Goal: Use online tool/utility: Utilize a website feature to perform a specific function

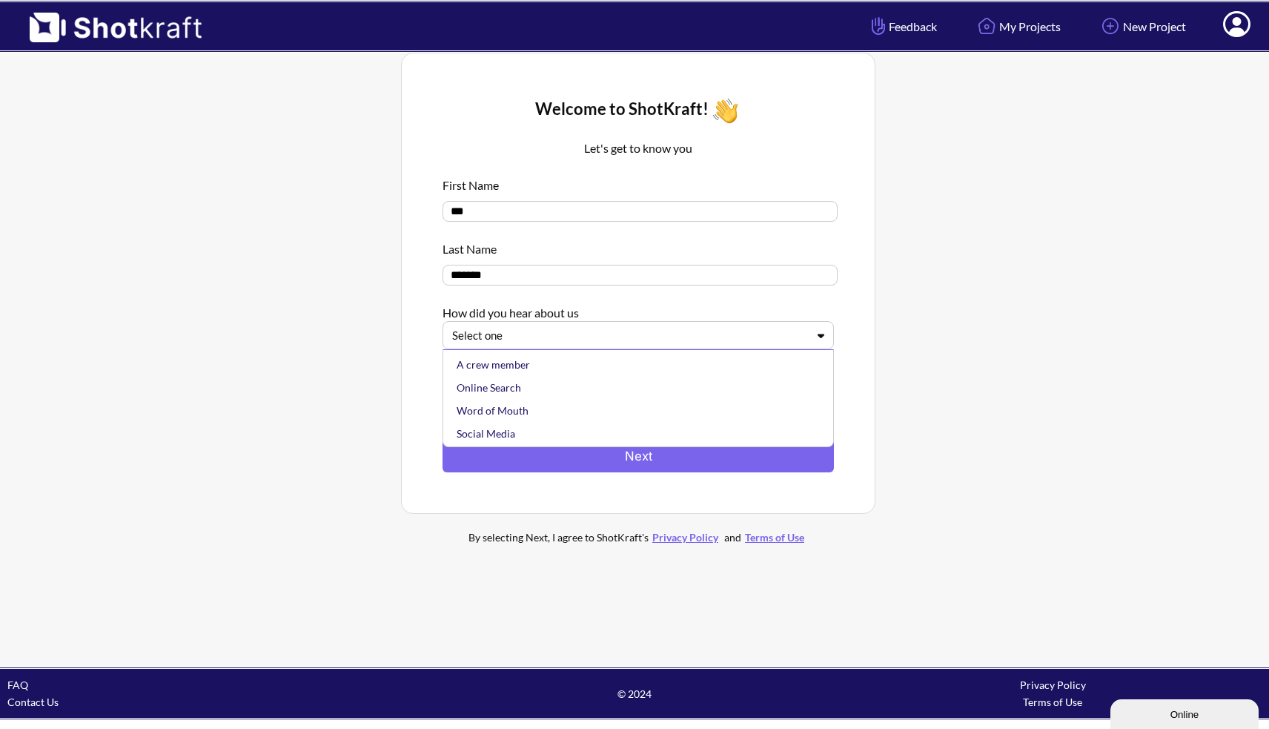
click at [548, 336] on div at bounding box center [629, 335] width 354 height 17
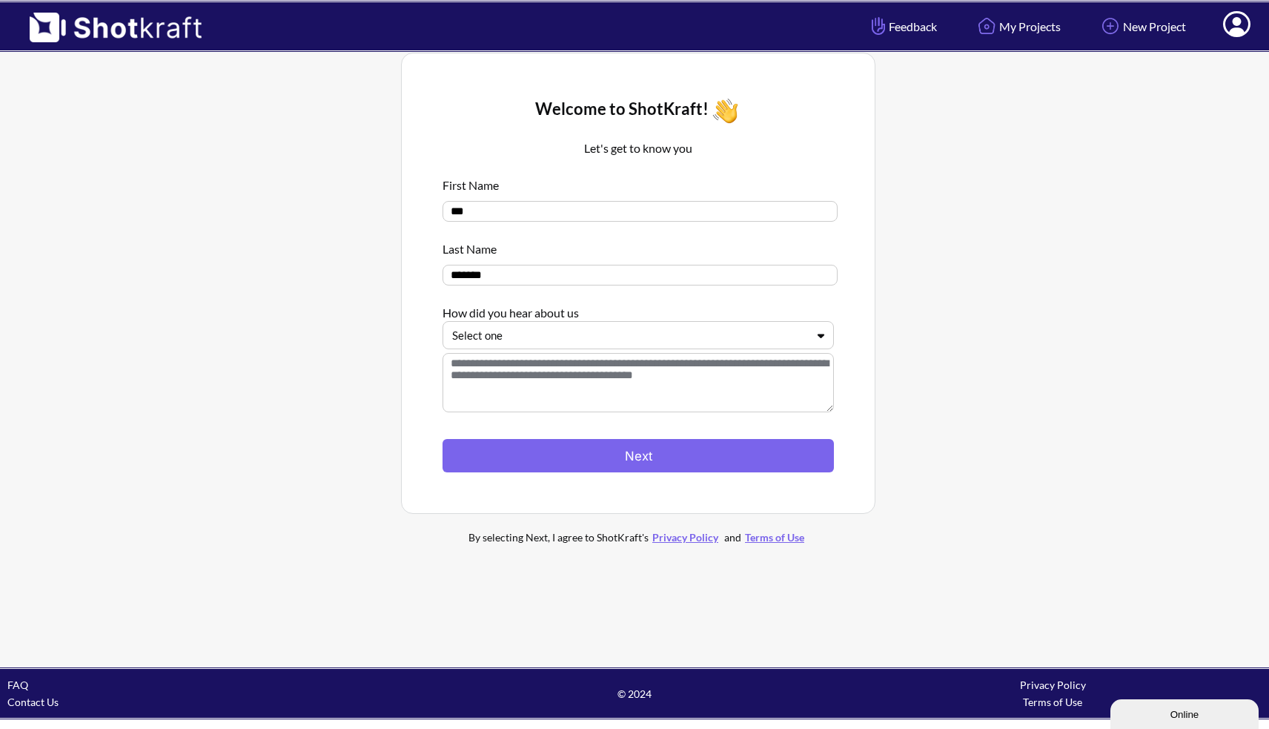
click at [558, 331] on div at bounding box center [629, 335] width 354 height 17
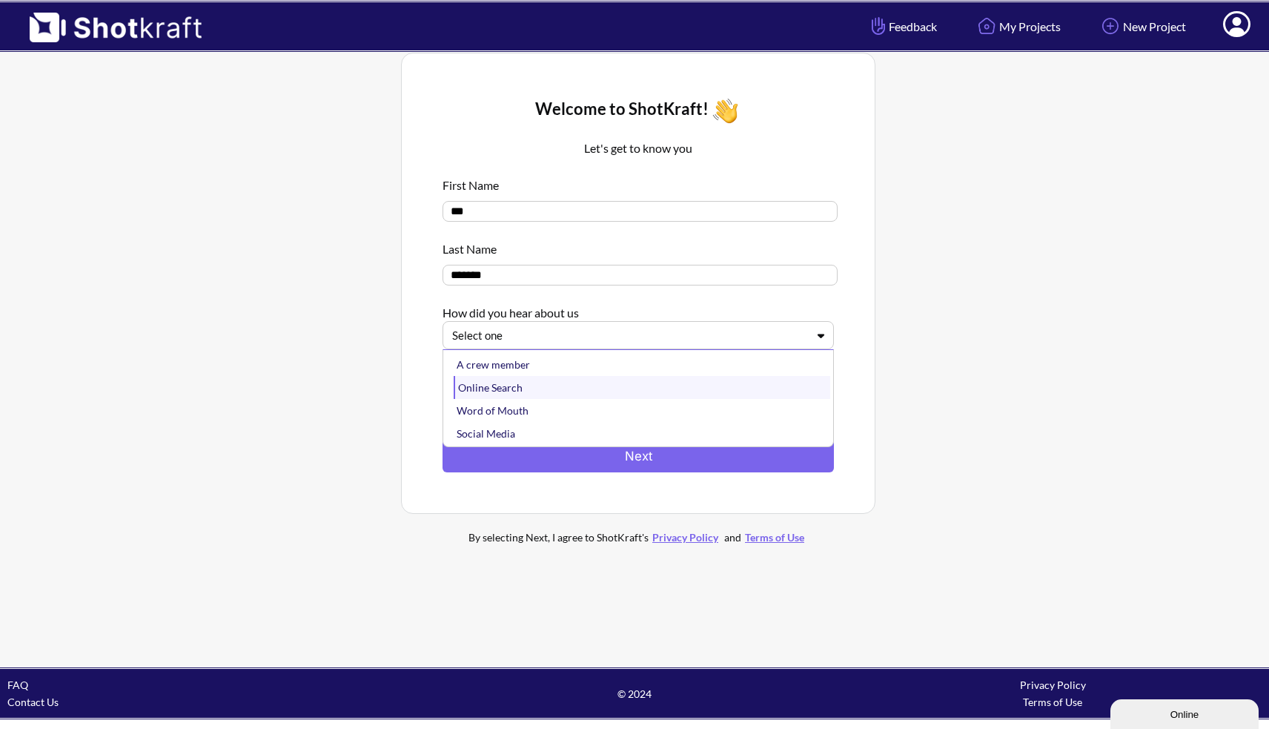
click at [543, 389] on div "Online Search" at bounding box center [642, 387] width 377 height 23
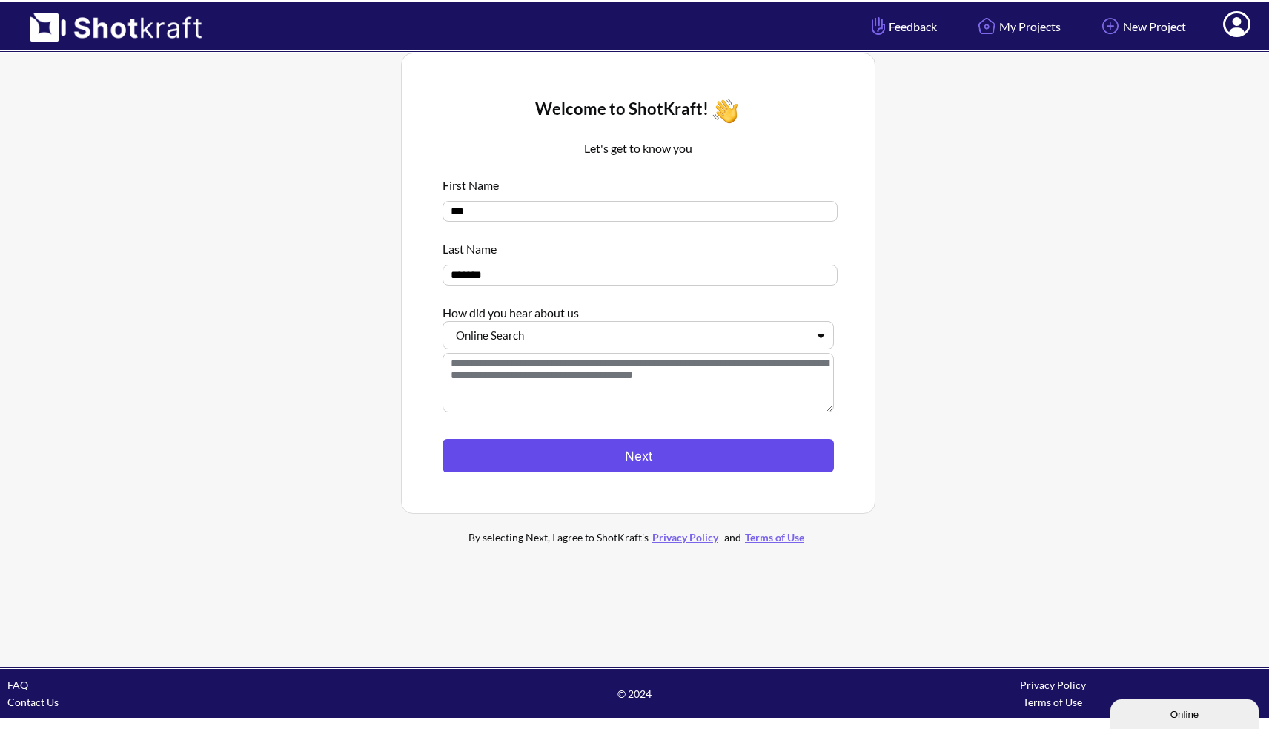
click at [658, 460] on button "Next" at bounding box center [638, 455] width 391 height 33
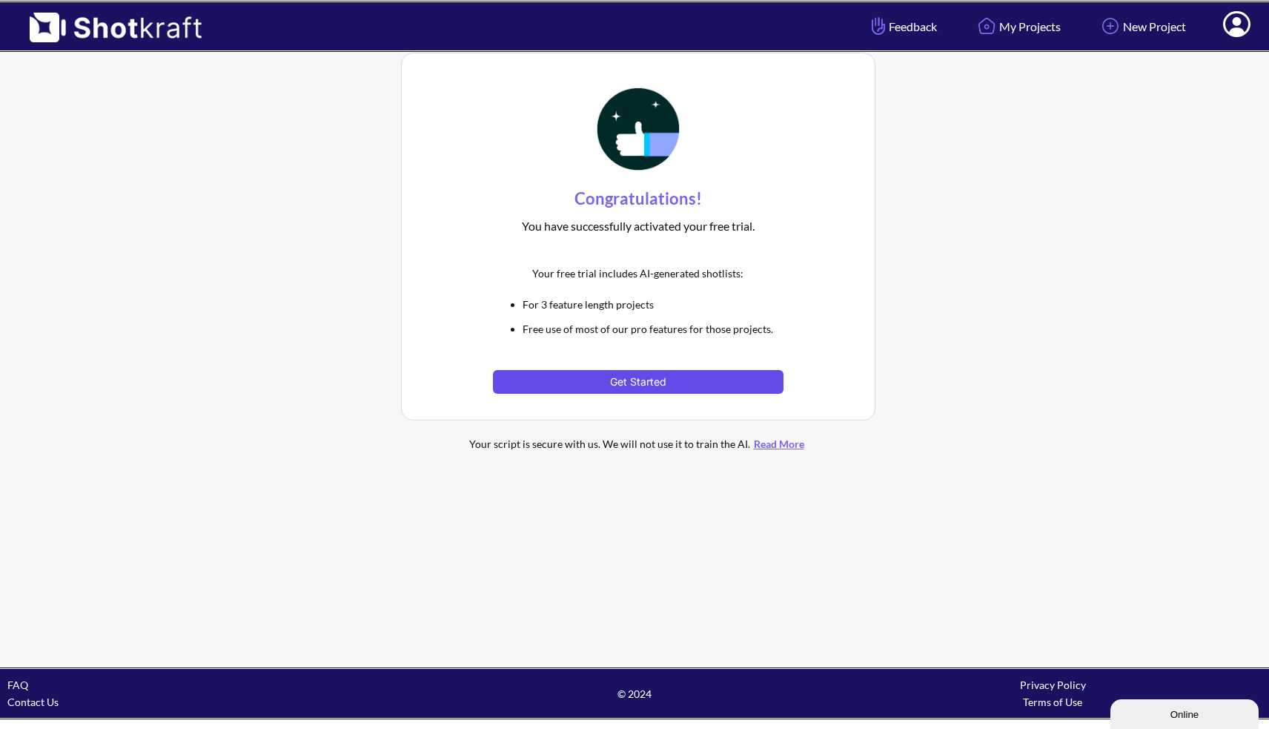
click at [679, 385] on button "Get Started" at bounding box center [638, 382] width 290 height 24
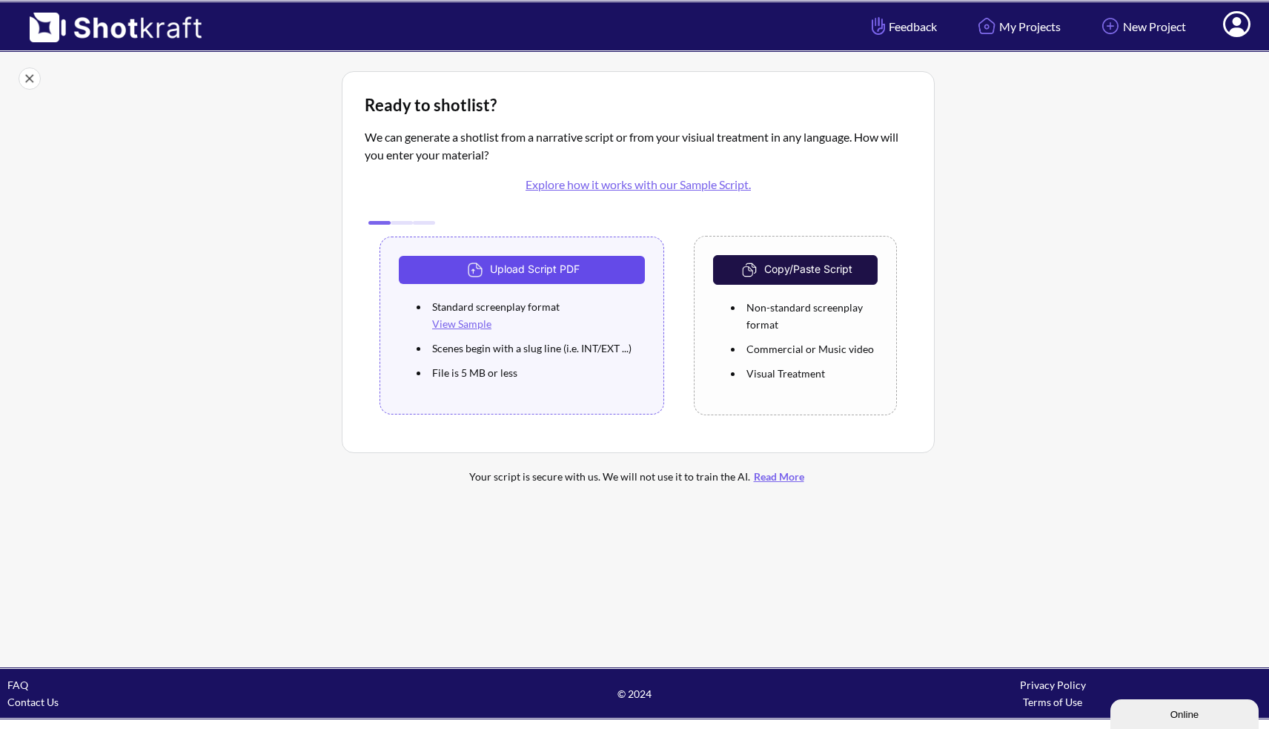
click at [563, 275] on button "Upload Script PDF" at bounding box center [522, 270] width 246 height 28
click at [510, 277] on button "Upload Script PDF" at bounding box center [522, 270] width 246 height 28
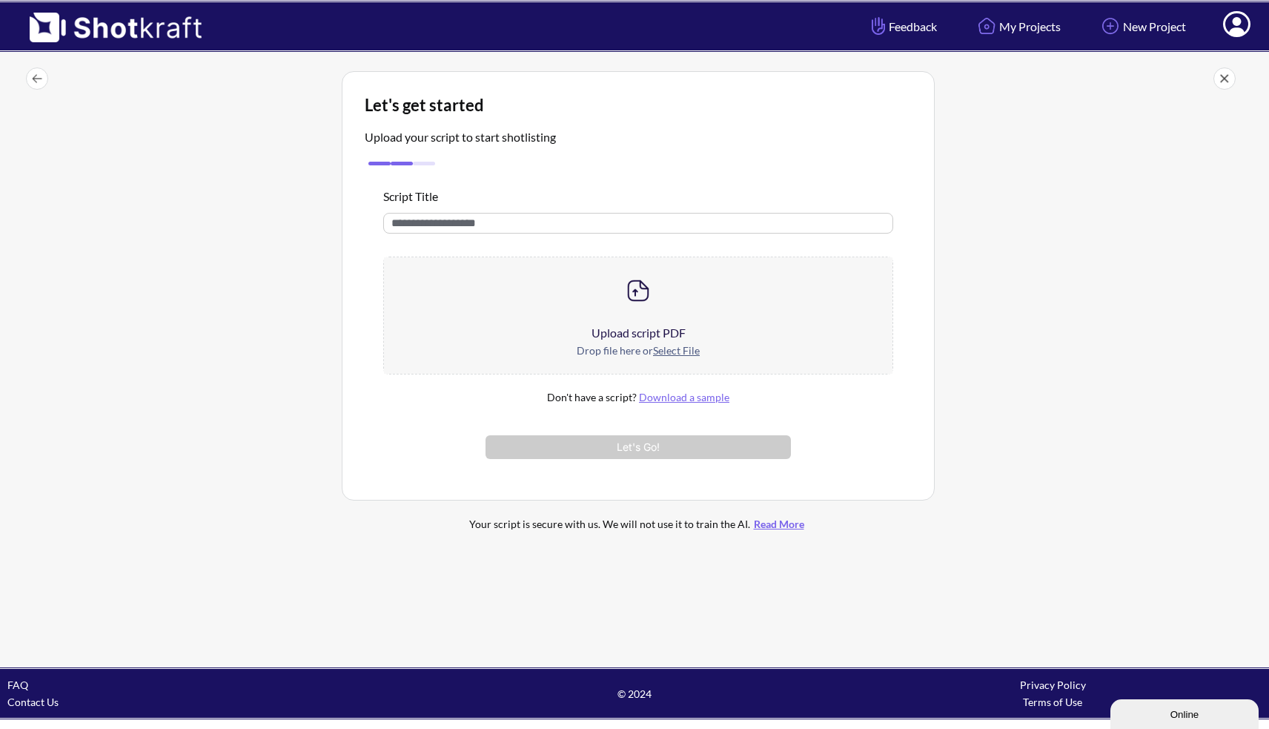
click at [670, 348] on u "Select File" at bounding box center [676, 350] width 47 height 13
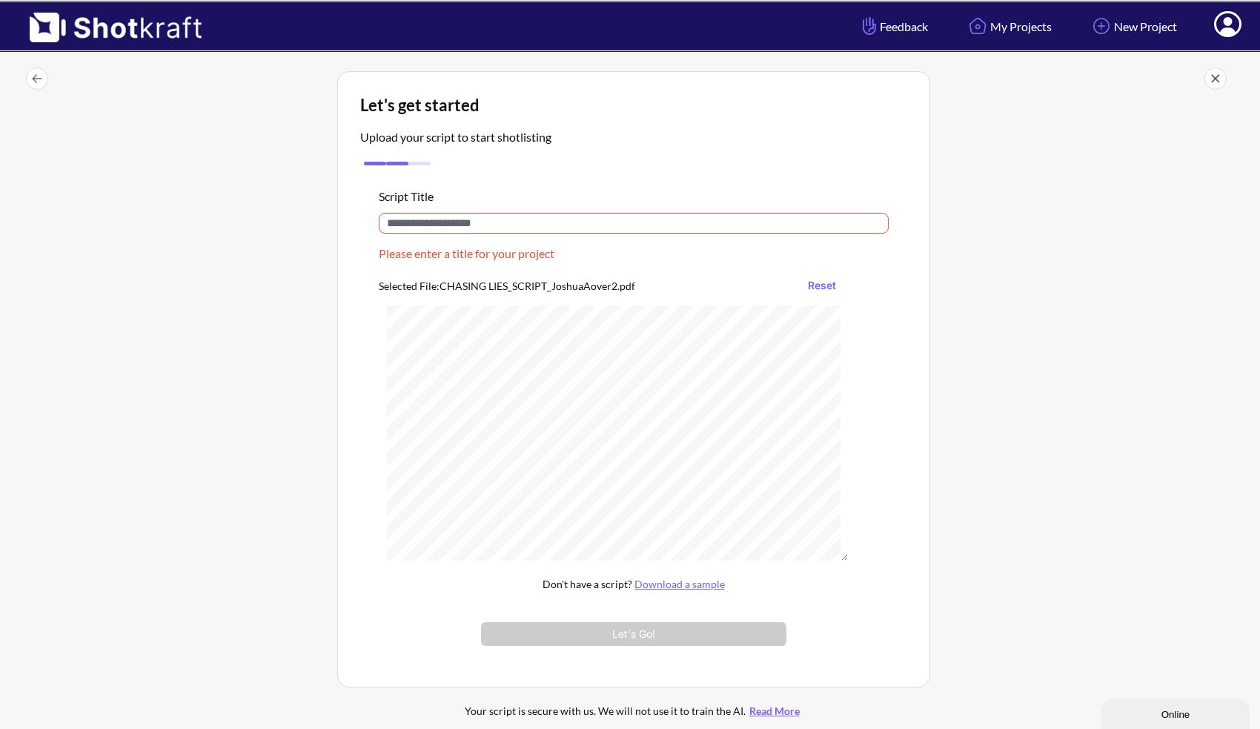
click at [509, 225] on input "text" at bounding box center [634, 223] width 510 height 21
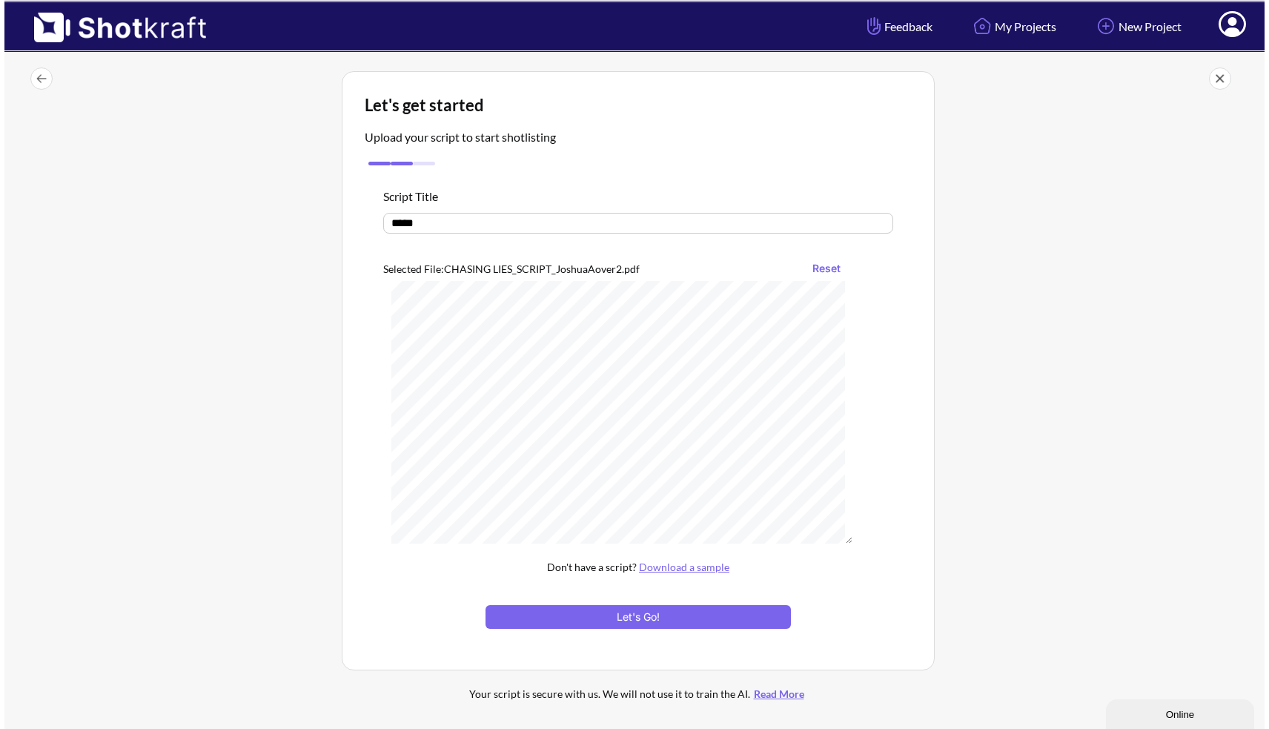
scroll to position [98, 0]
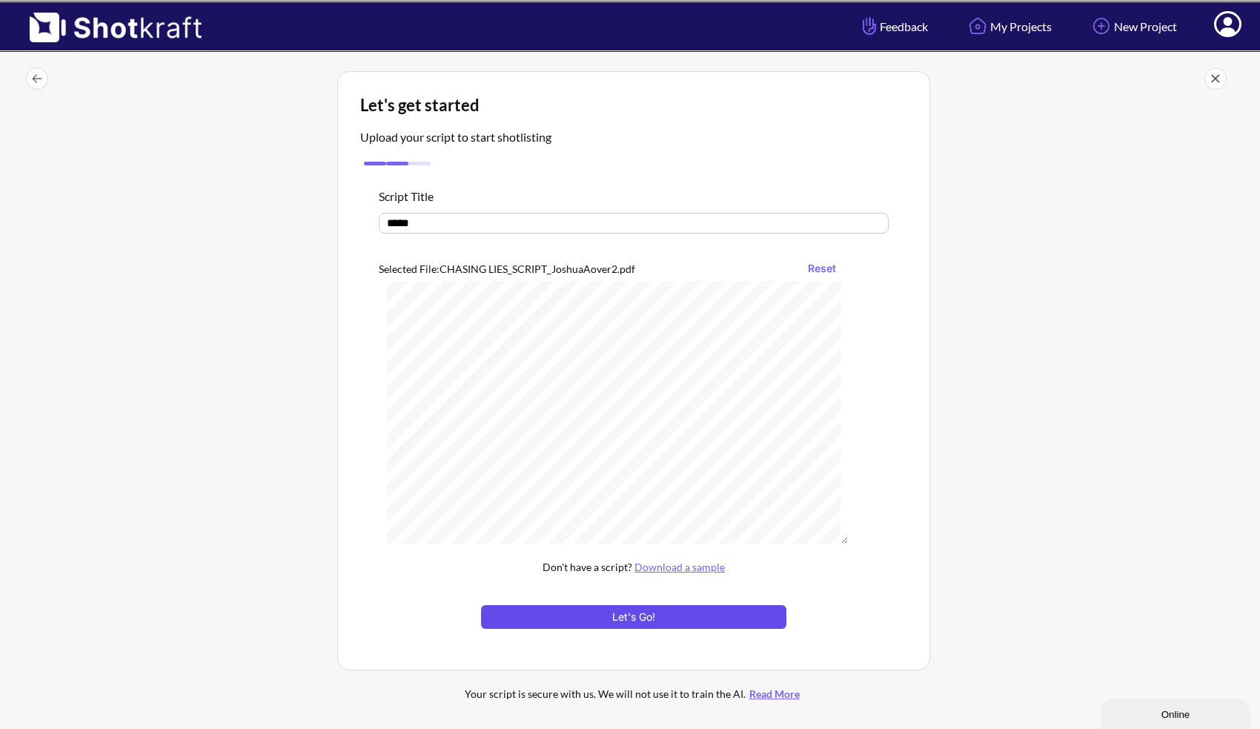
type input "*****"
click at [657, 618] on button "Let's Go!" at bounding box center [633, 617] width 305 height 24
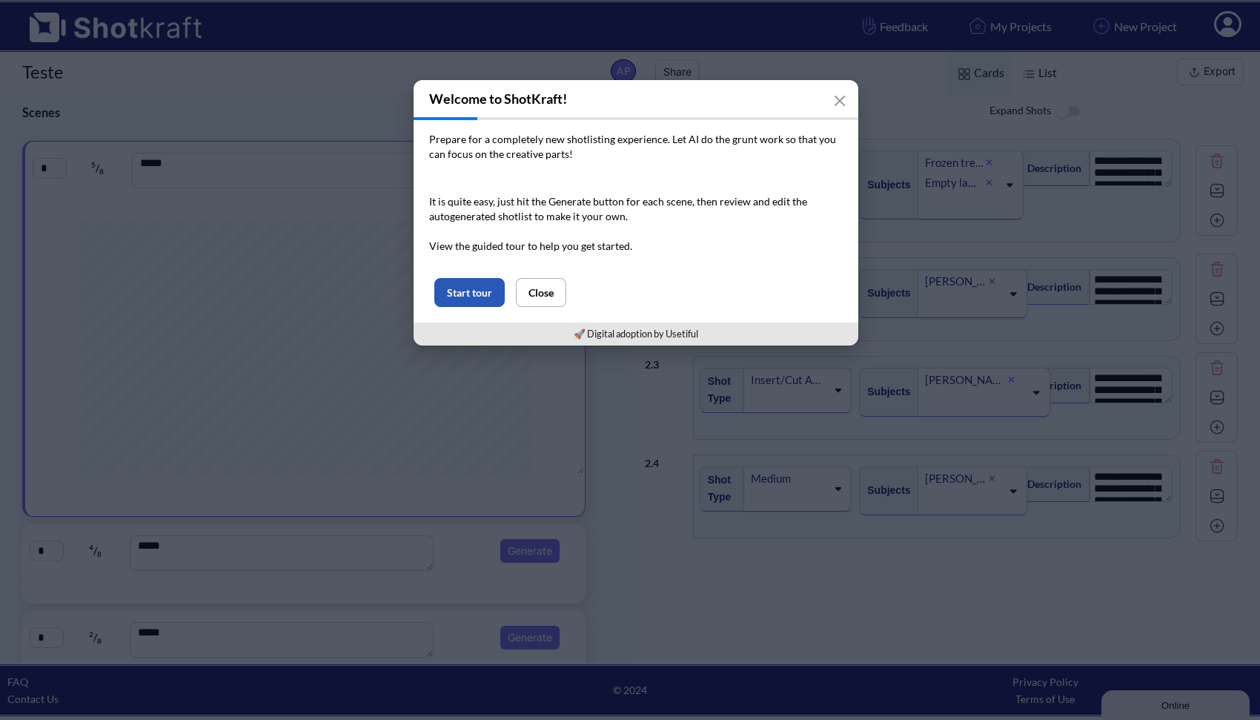
click at [486, 299] on button "Start tour" at bounding box center [469, 292] width 70 height 29
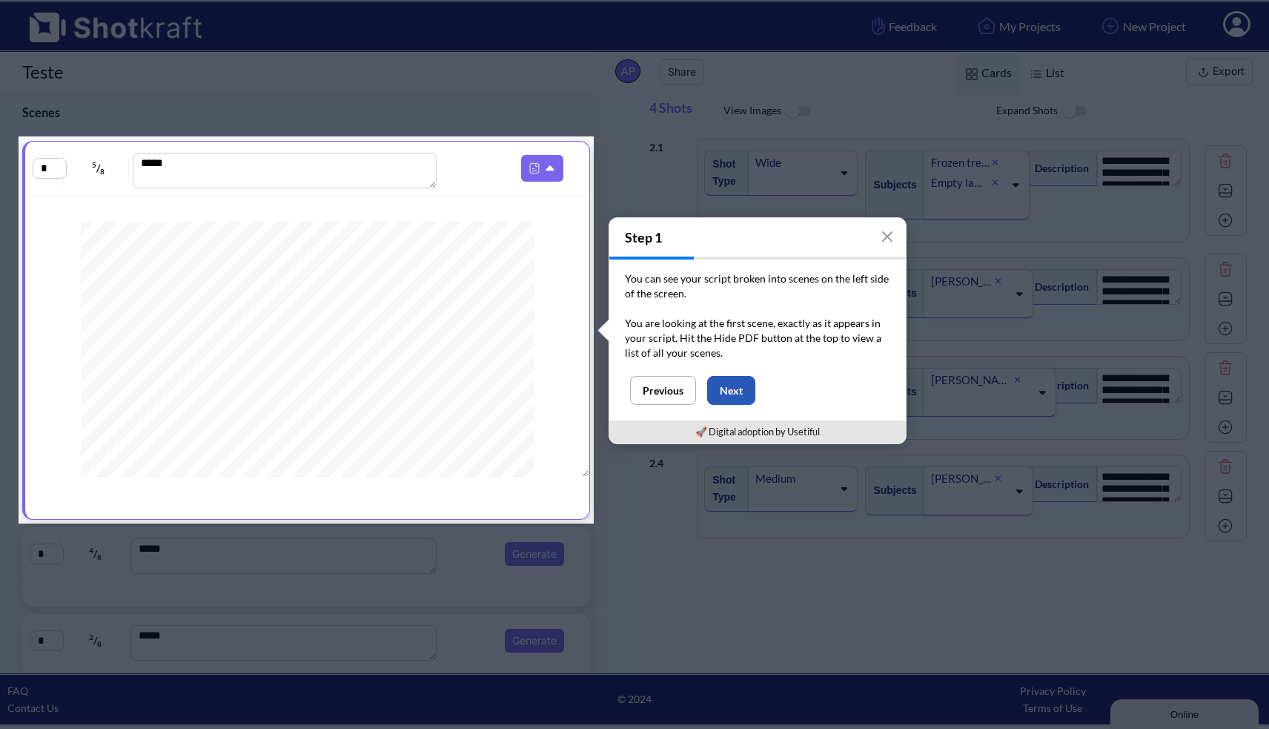
click at [730, 389] on button "Next" at bounding box center [731, 390] width 48 height 29
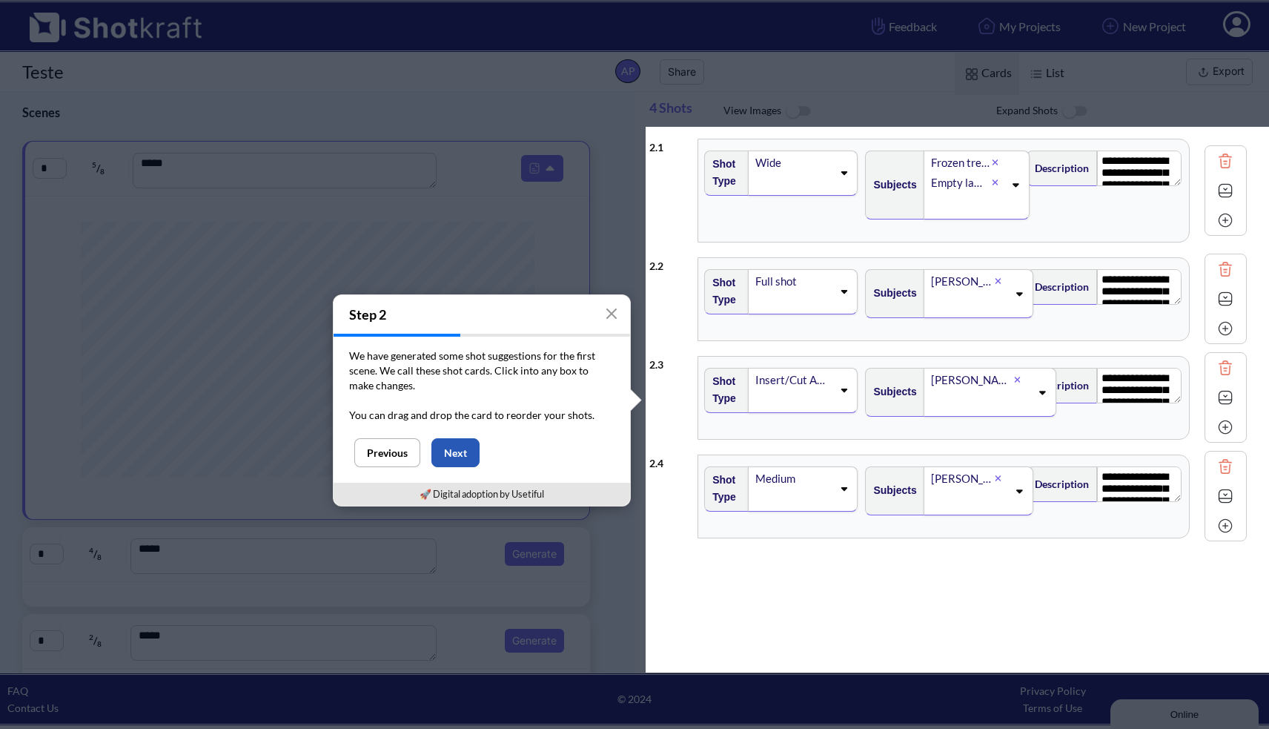
click at [463, 463] on button "Next" at bounding box center [456, 452] width 48 height 29
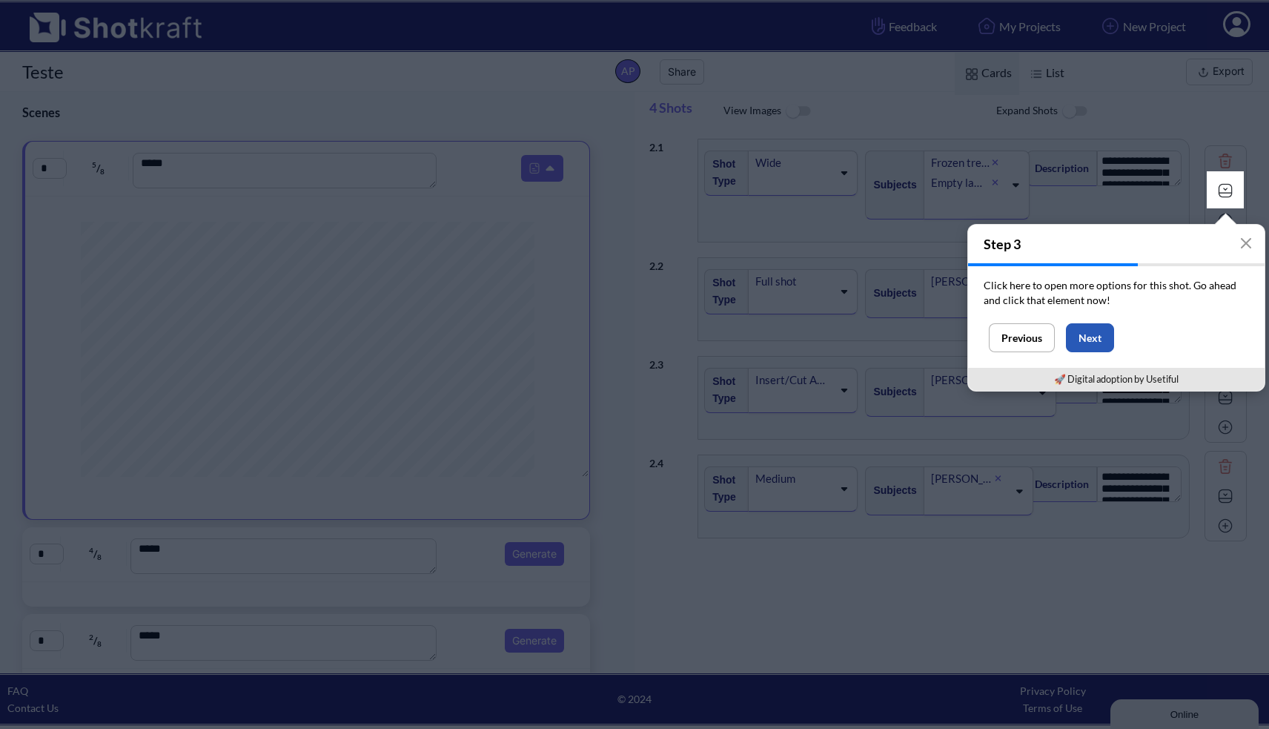
click at [1088, 341] on button "Next" at bounding box center [1090, 337] width 48 height 29
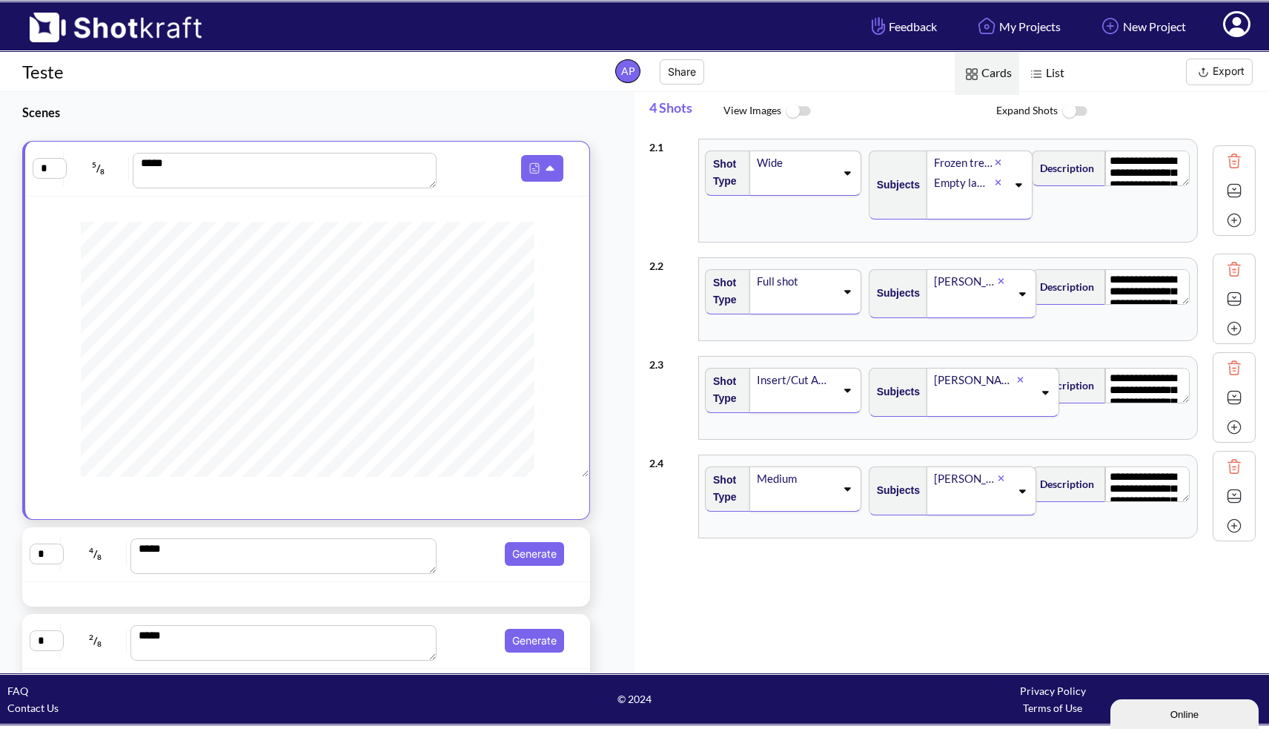
click at [1226, 196] on img at bounding box center [1234, 190] width 22 height 22
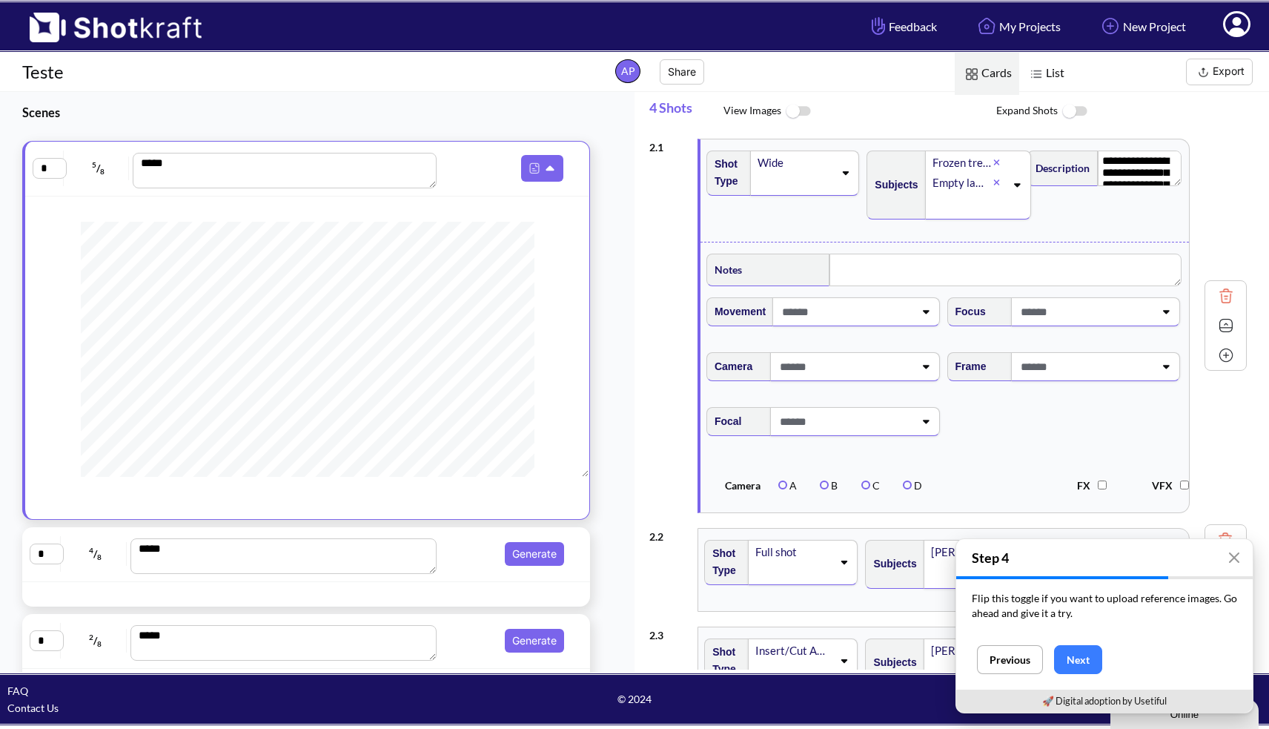
click at [803, 116] on img at bounding box center [797, 112] width 33 height 32
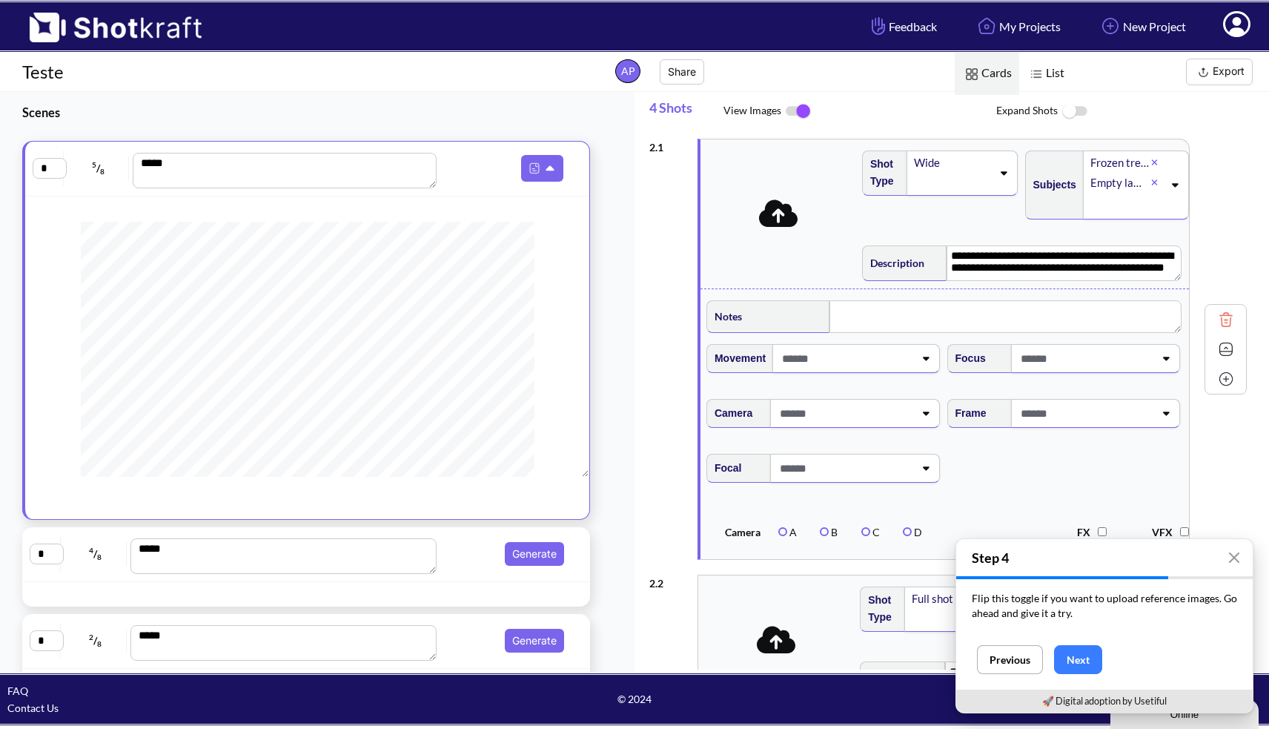
click at [802, 115] on img at bounding box center [797, 111] width 33 height 31
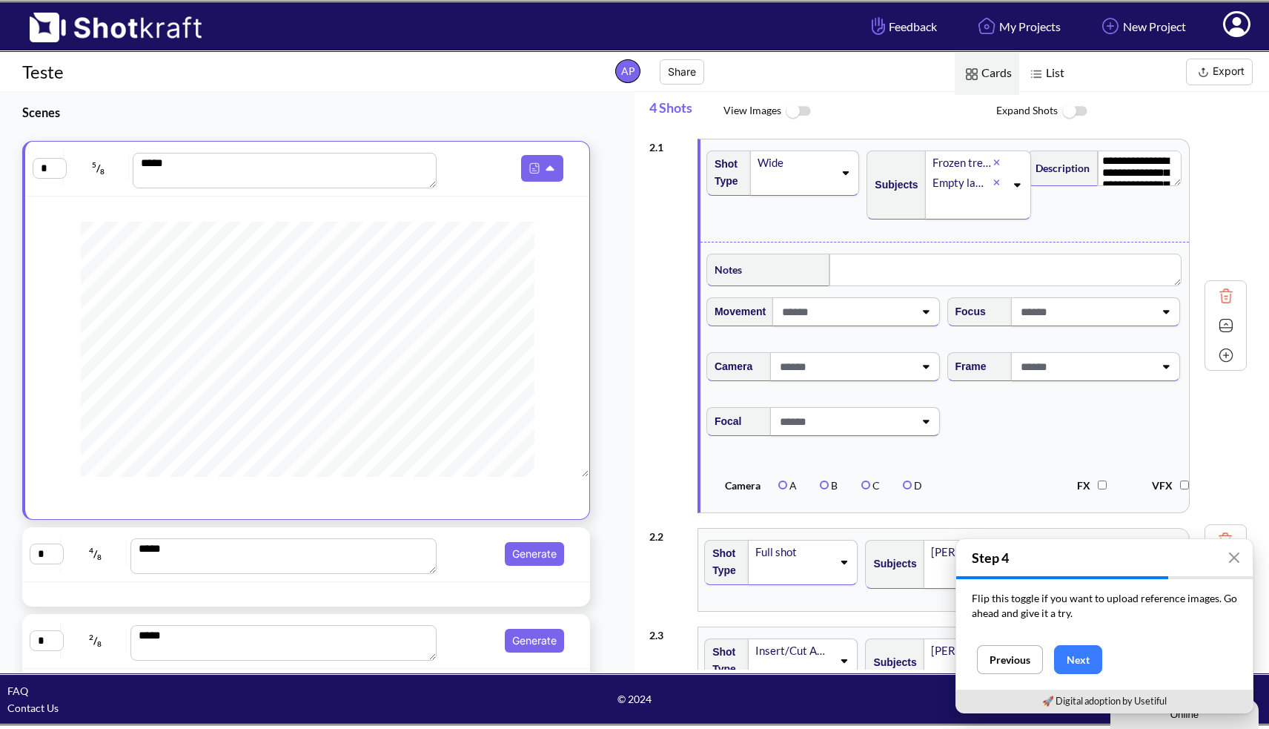
click at [1080, 114] on img at bounding box center [1074, 112] width 33 height 32
click at [1080, 114] on img at bounding box center [1074, 111] width 33 height 31
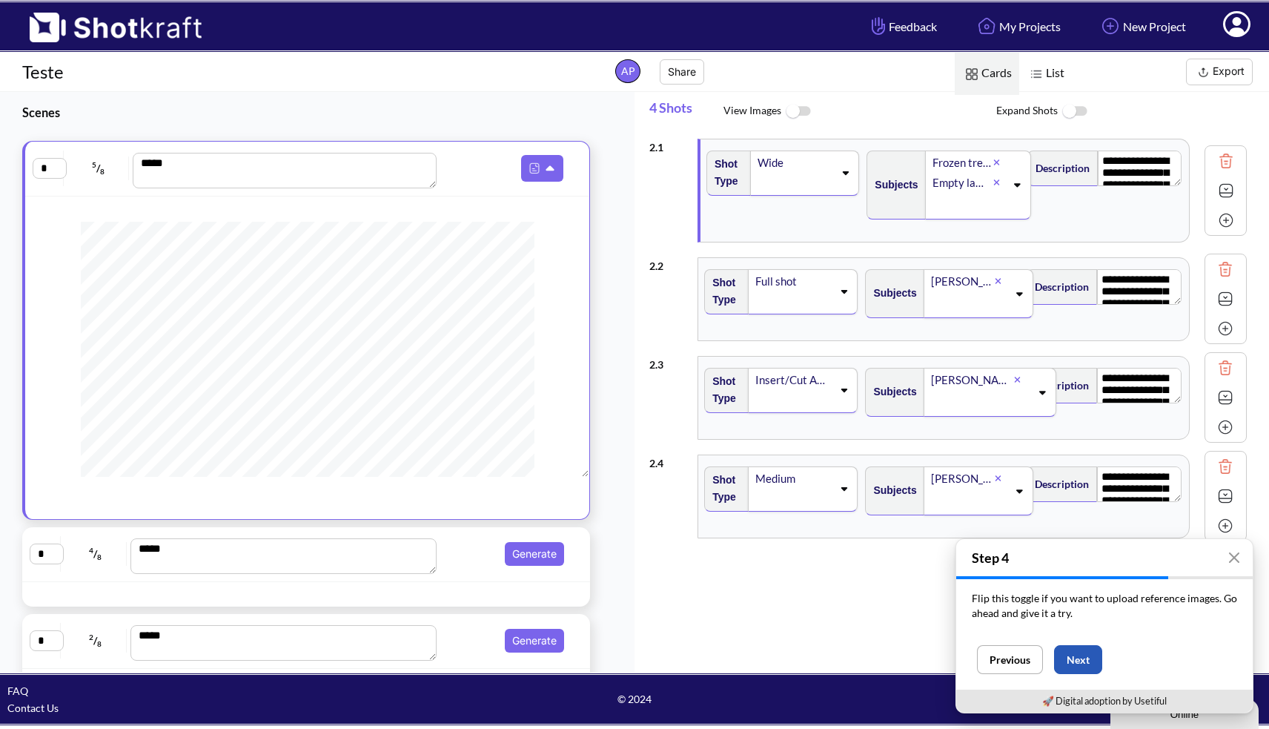
click at [1085, 665] on button "Next" at bounding box center [1078, 659] width 48 height 29
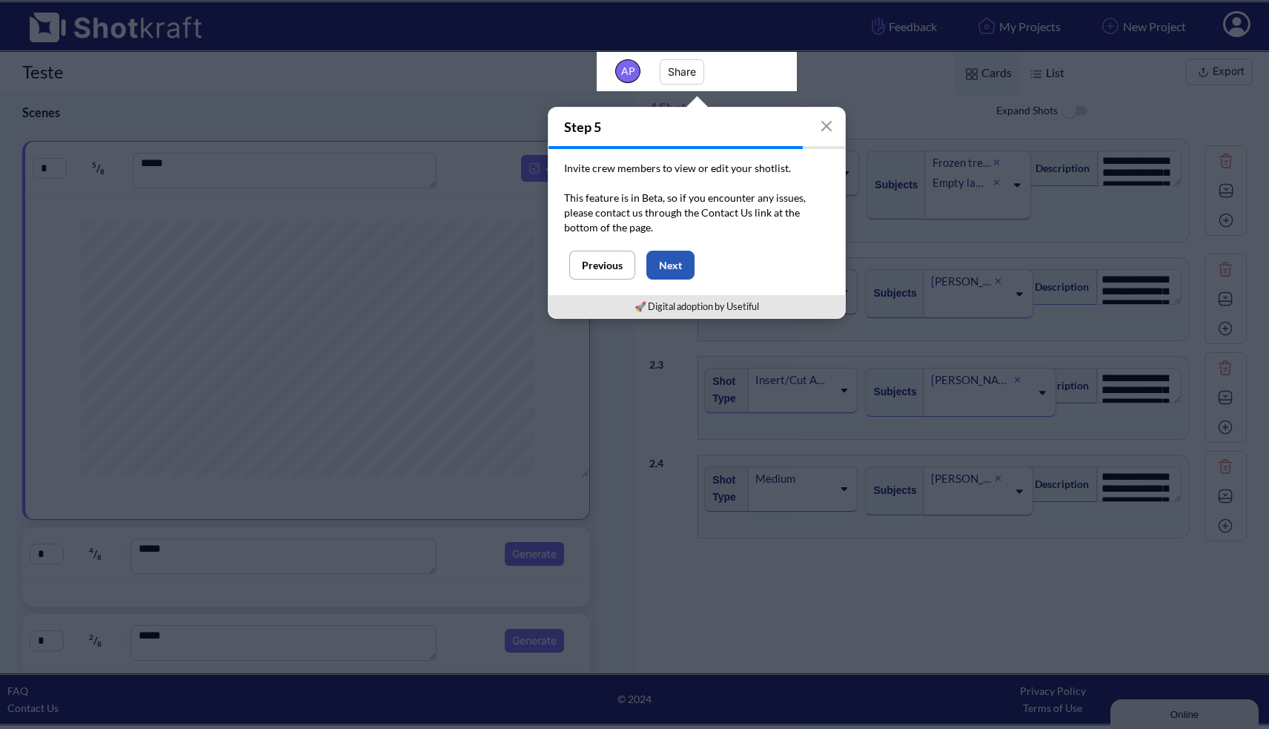
click at [672, 266] on button "Next" at bounding box center [671, 265] width 48 height 29
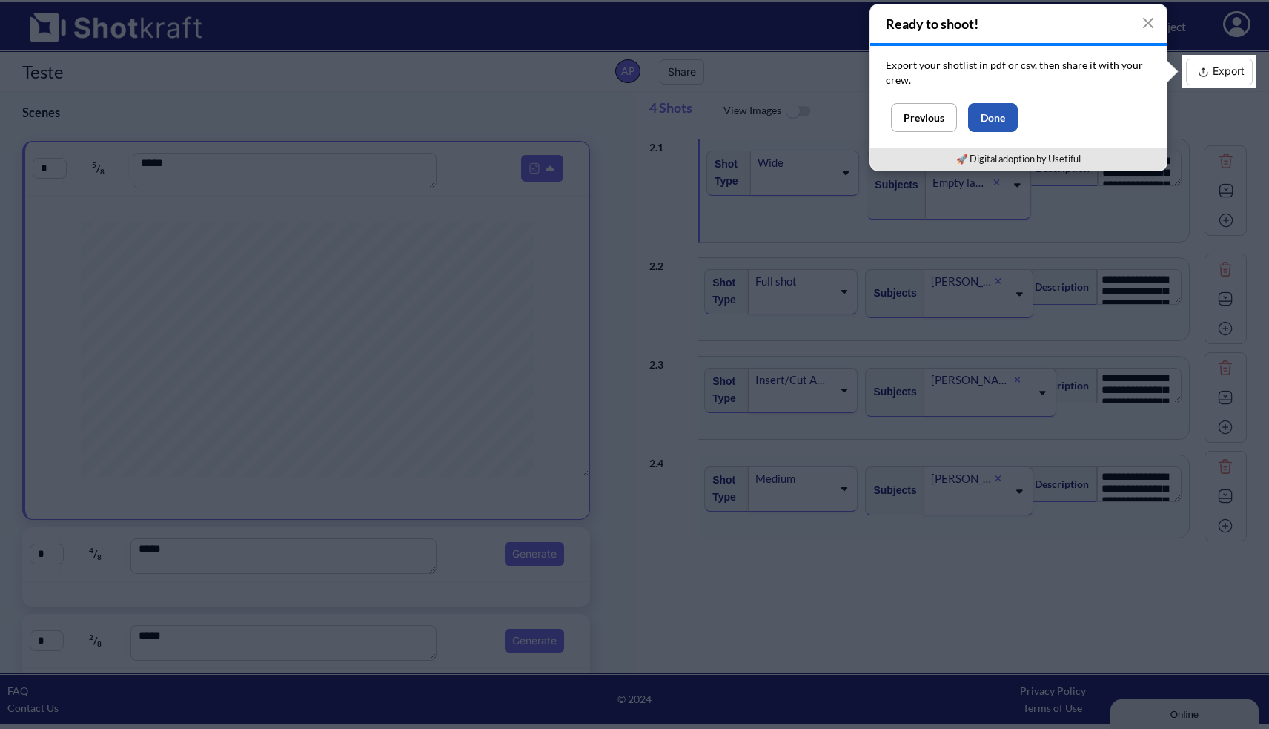
click at [997, 116] on button "Done" at bounding box center [993, 117] width 50 height 29
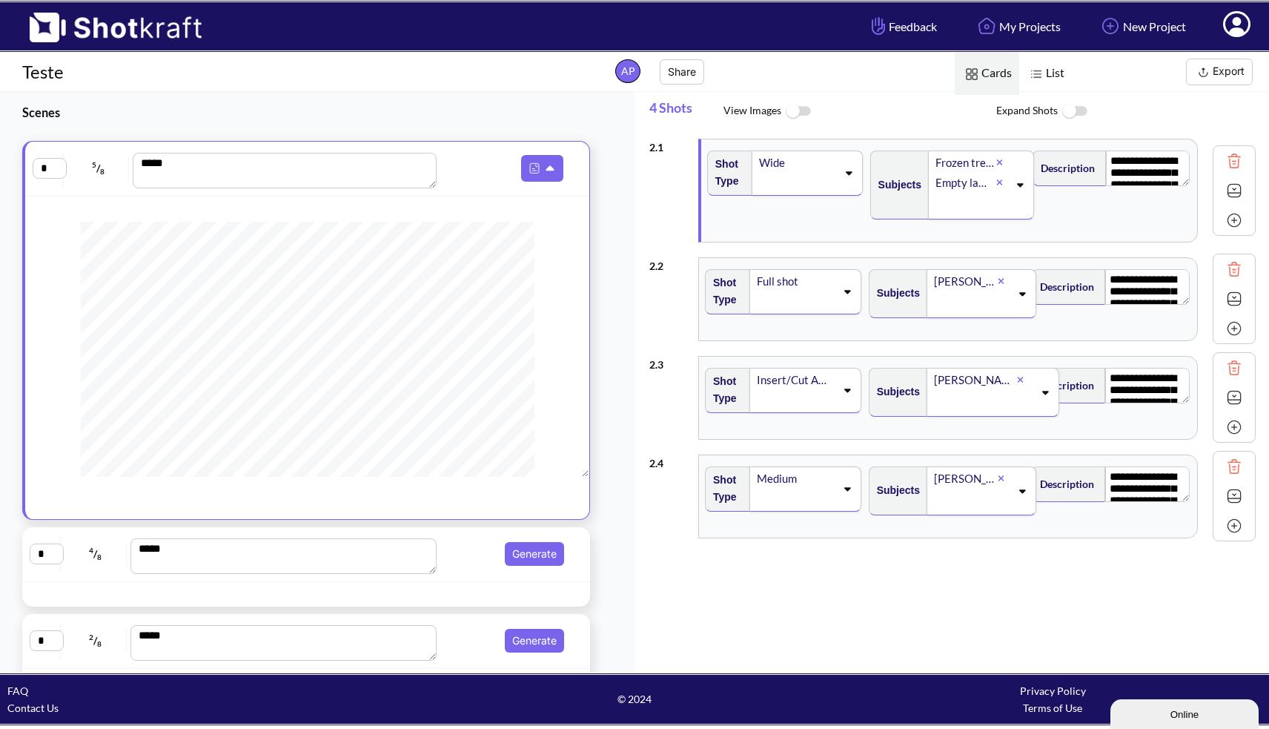
click at [762, 166] on div "Wide" at bounding box center [797, 163] width 79 height 20
click at [762, 166] on div "Wide" at bounding box center [777, 163] width 124 height 20
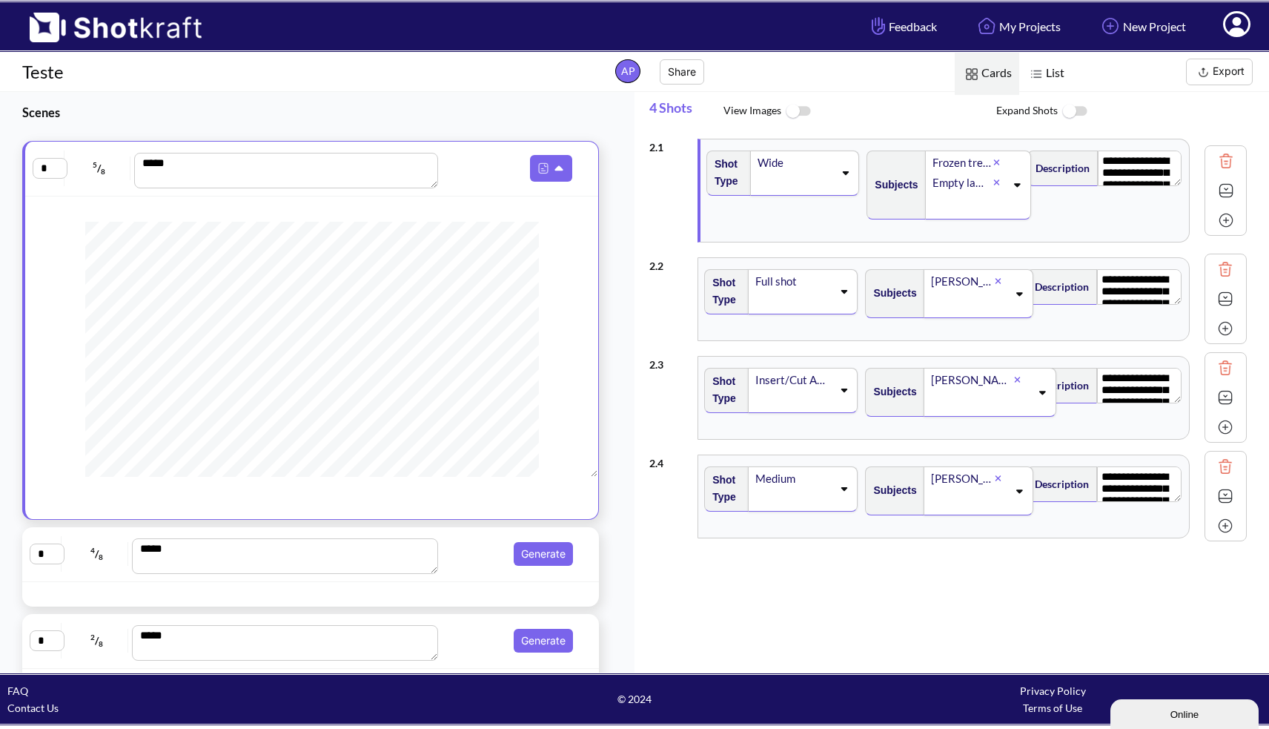
click at [109, 552] on span "4 / 8" at bounding box center [96, 554] width 63 height 24
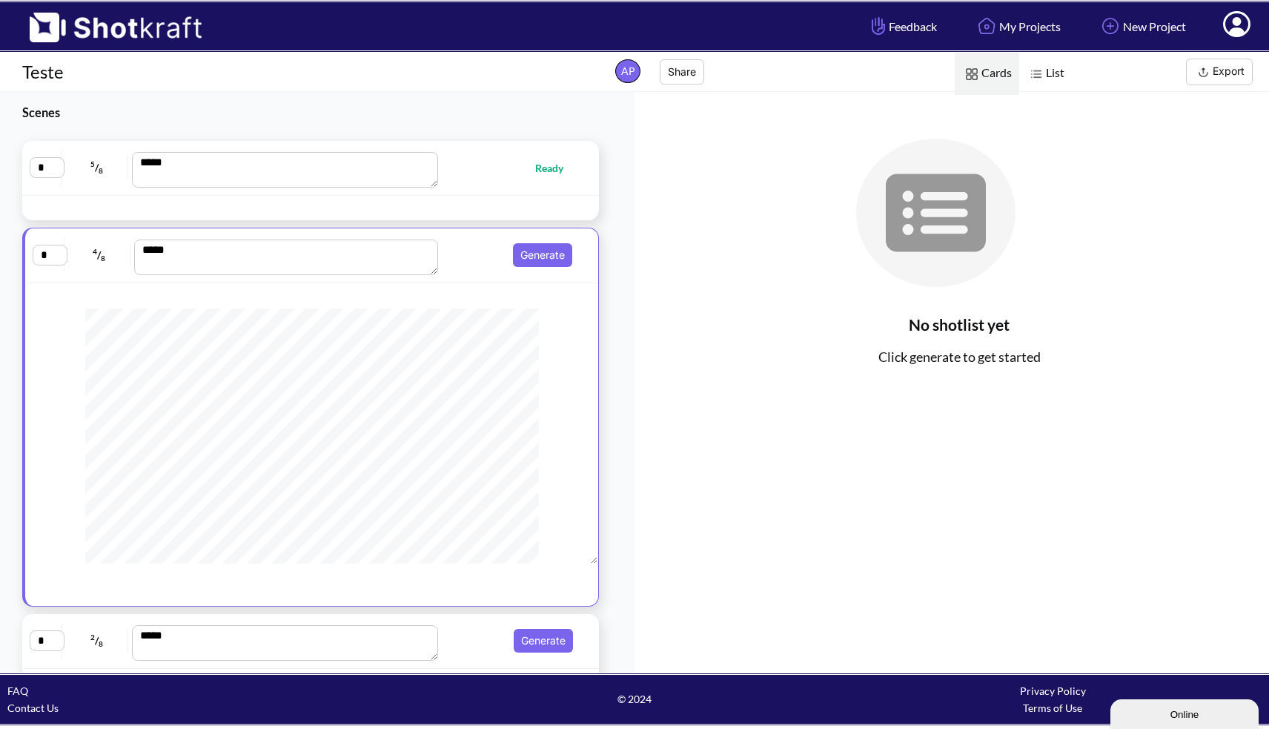
click at [478, 181] on div "* 5 / 8 *** Ready" at bounding box center [311, 167] width 562 height 39
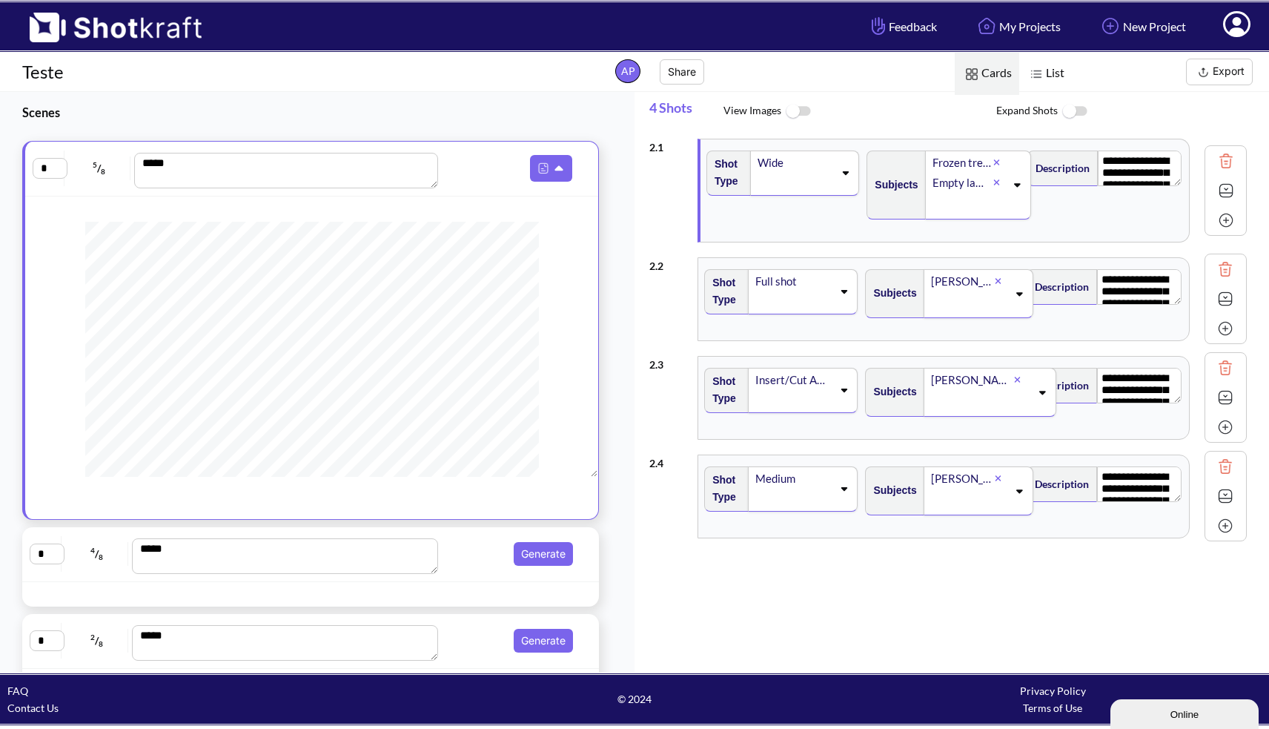
click at [374, 175] on textarea "***" at bounding box center [286, 171] width 304 height 36
click at [555, 168] on icon at bounding box center [559, 168] width 8 height 5
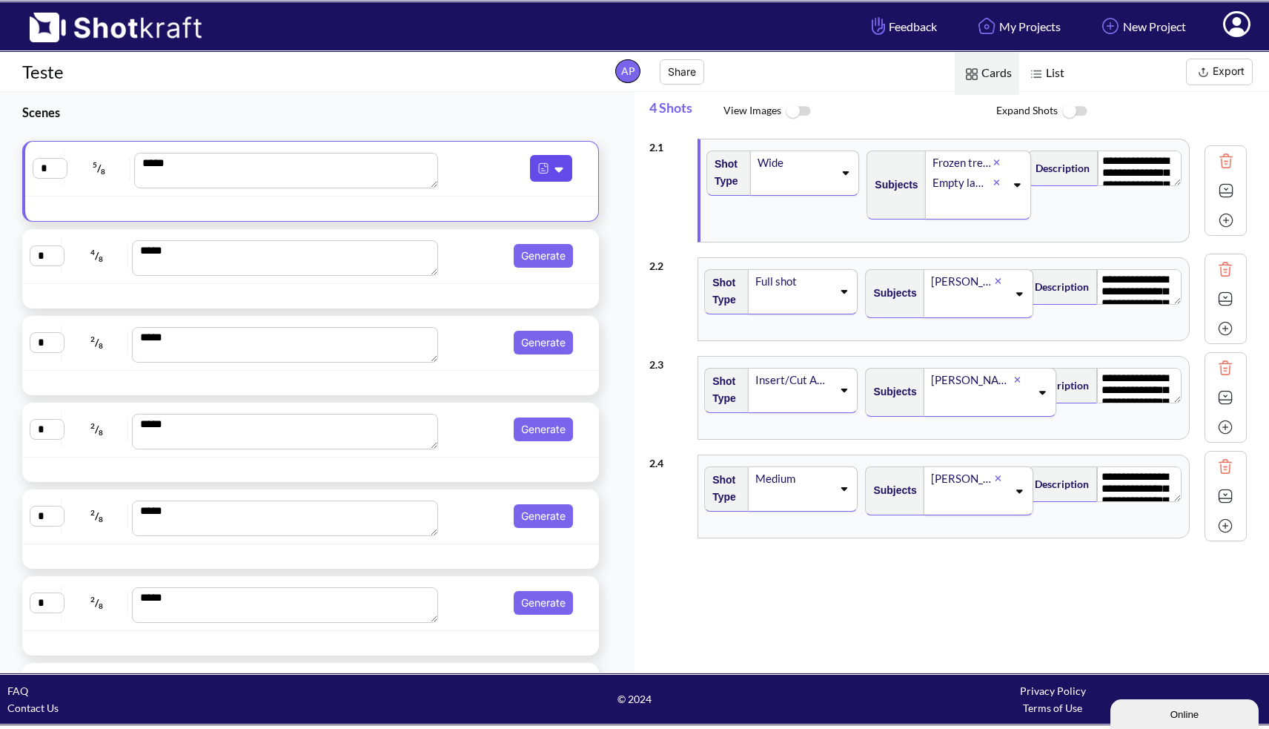
click at [553, 168] on icon at bounding box center [561, 168] width 16 height 13
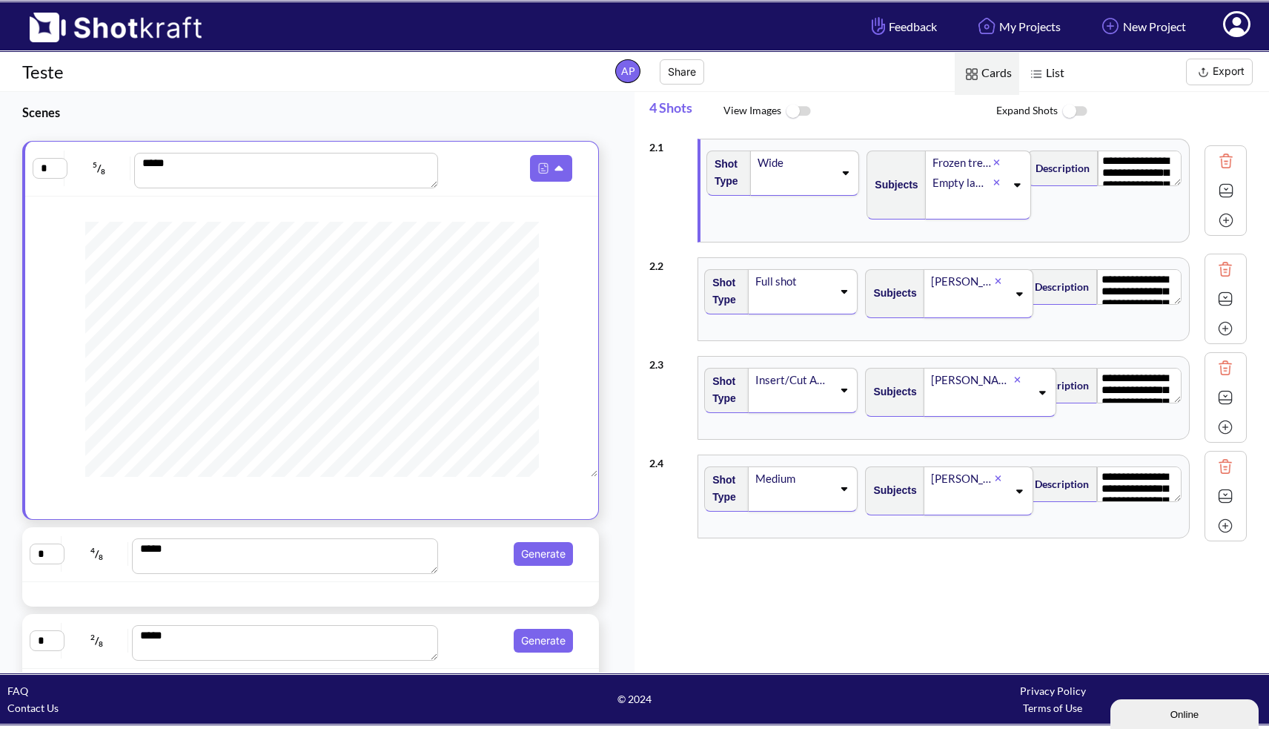
click at [46, 167] on input "*" at bounding box center [50, 168] width 35 height 21
click at [1051, 70] on span "List" at bounding box center [1045, 74] width 53 height 42
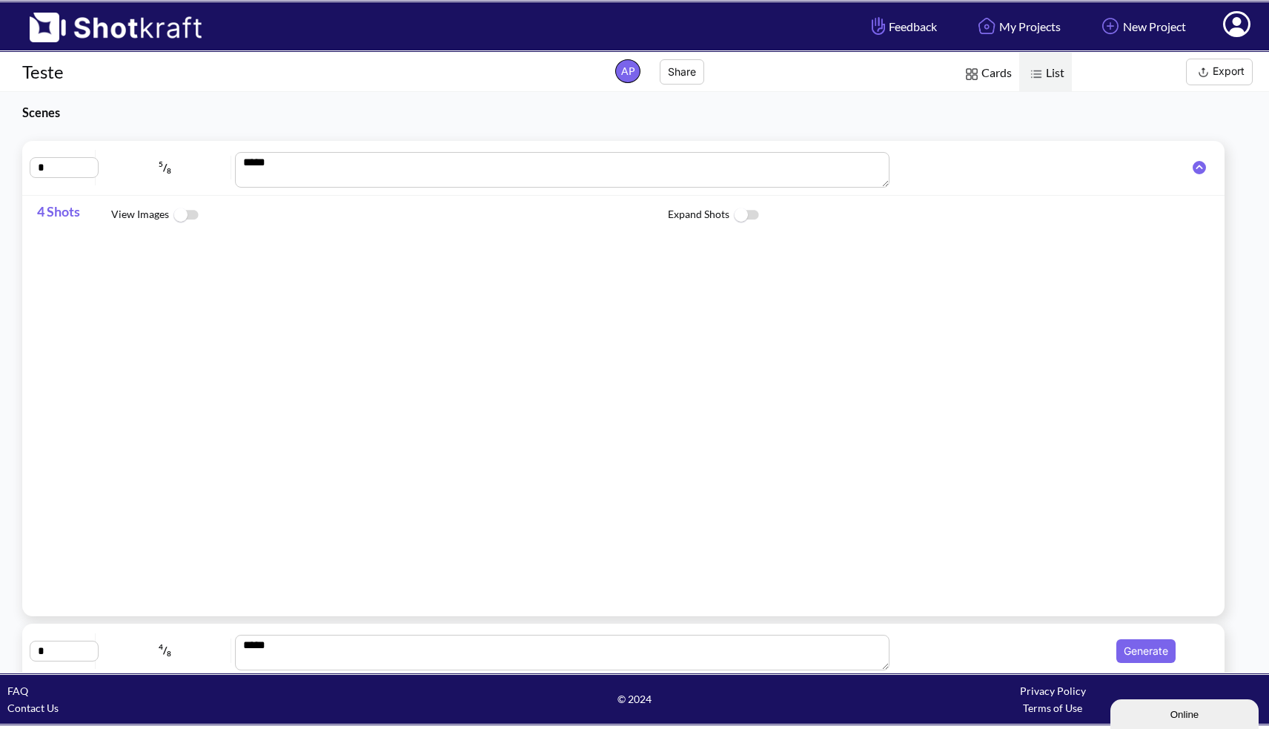
click at [995, 82] on span "Cards" at bounding box center [987, 74] width 65 height 42
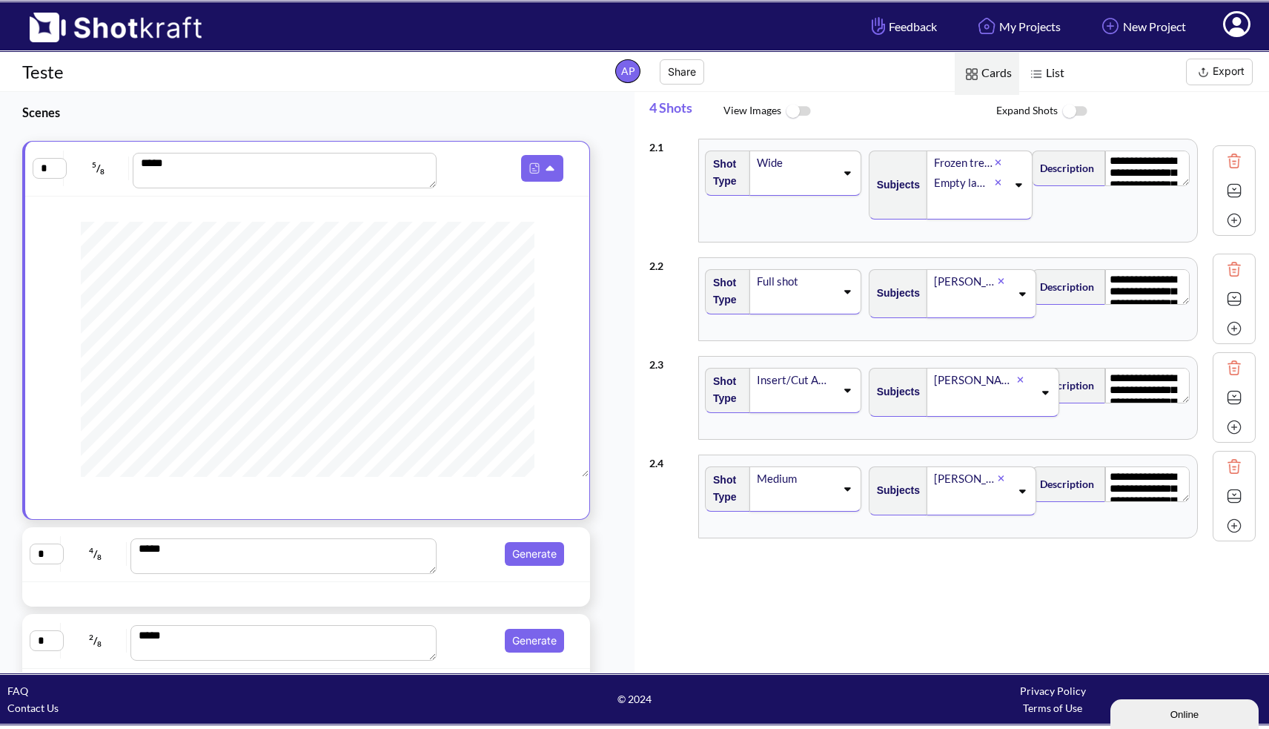
click at [1228, 220] on img at bounding box center [1234, 220] width 22 height 22
type textarea "**********"
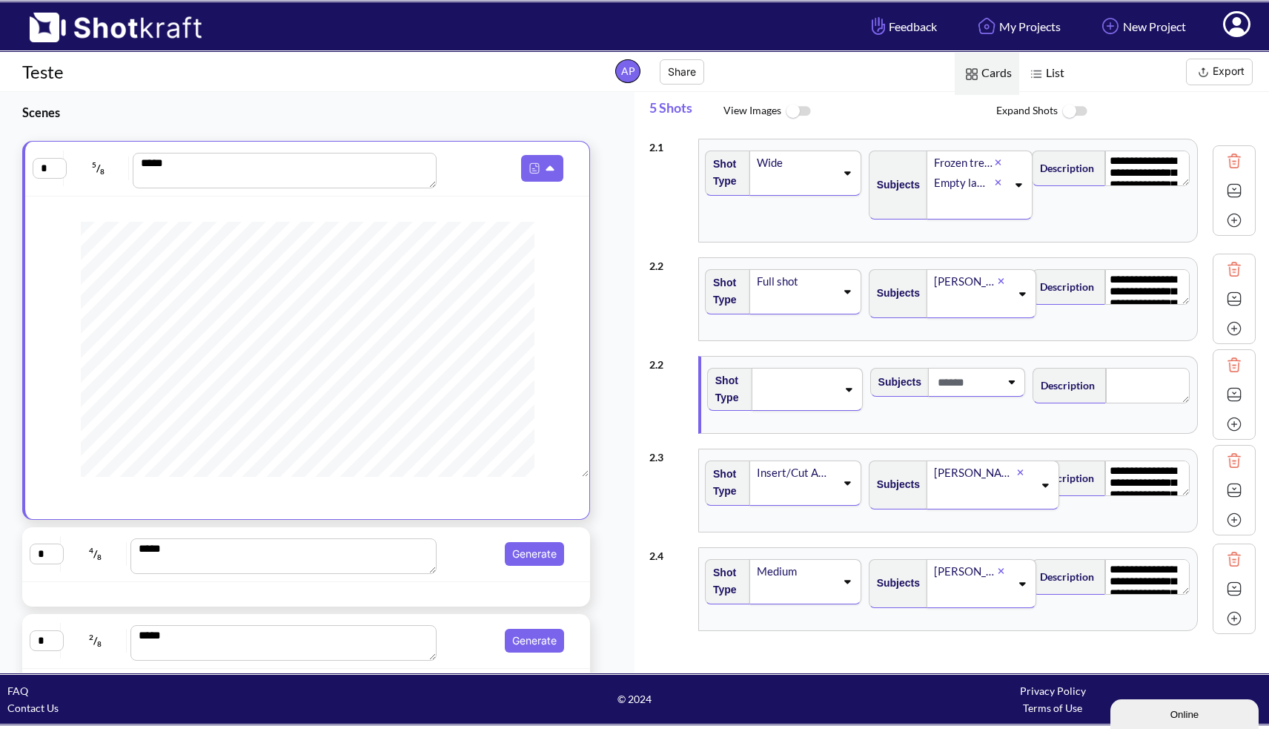
type textarea "**********"
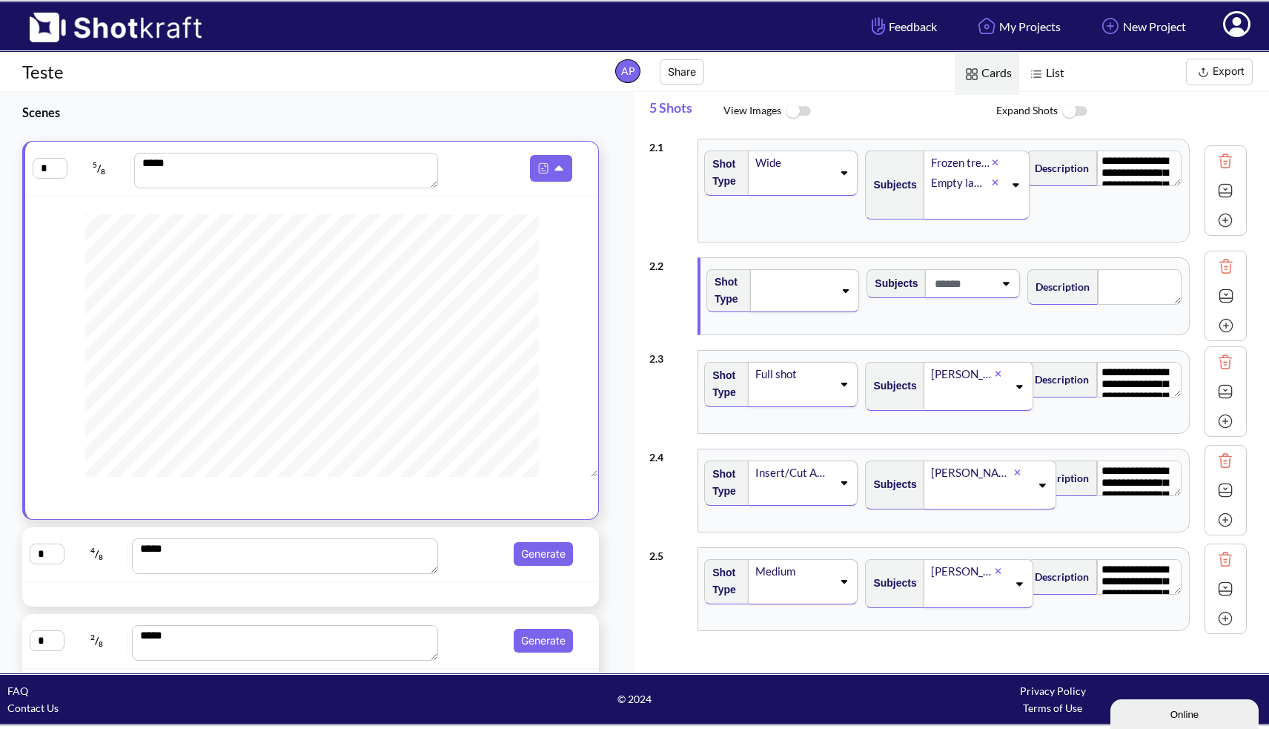
scroll to position [114, 0]
click at [459, 557] on span "Generate" at bounding box center [510, 554] width 135 height 24
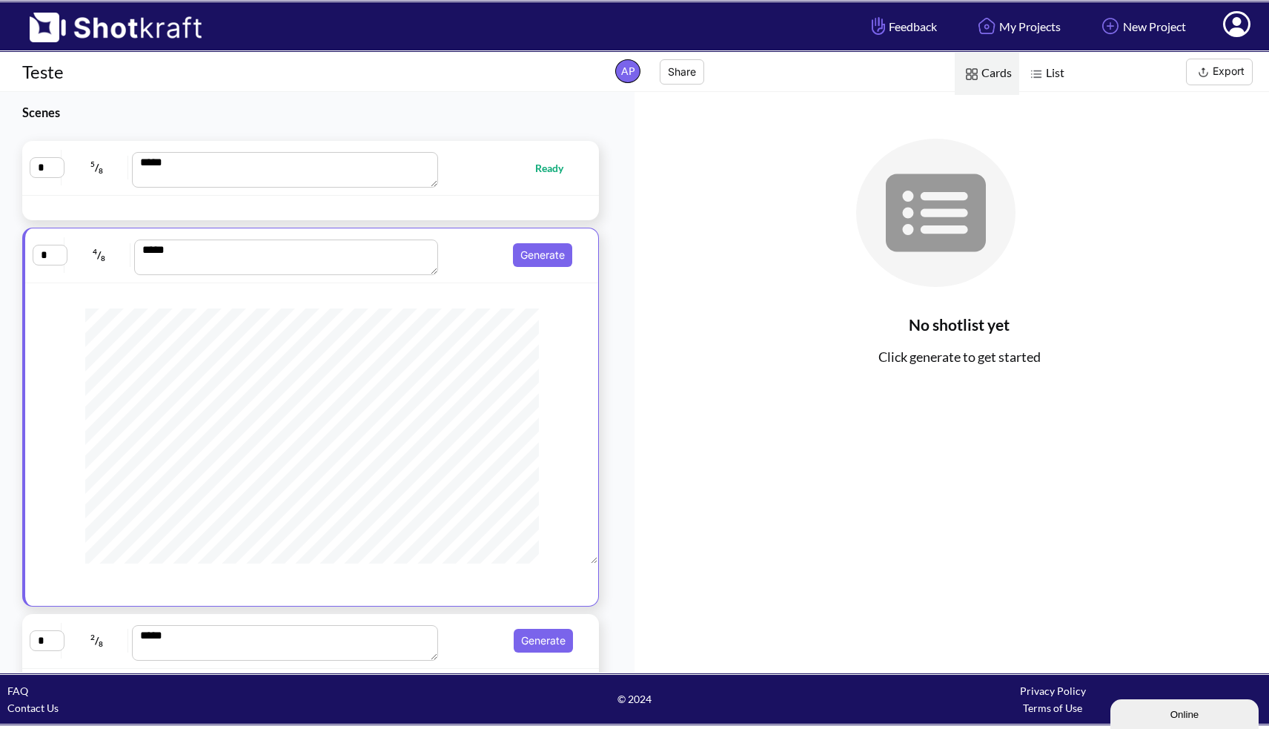
click at [472, 196] on div at bounding box center [310, 208] width 577 height 24
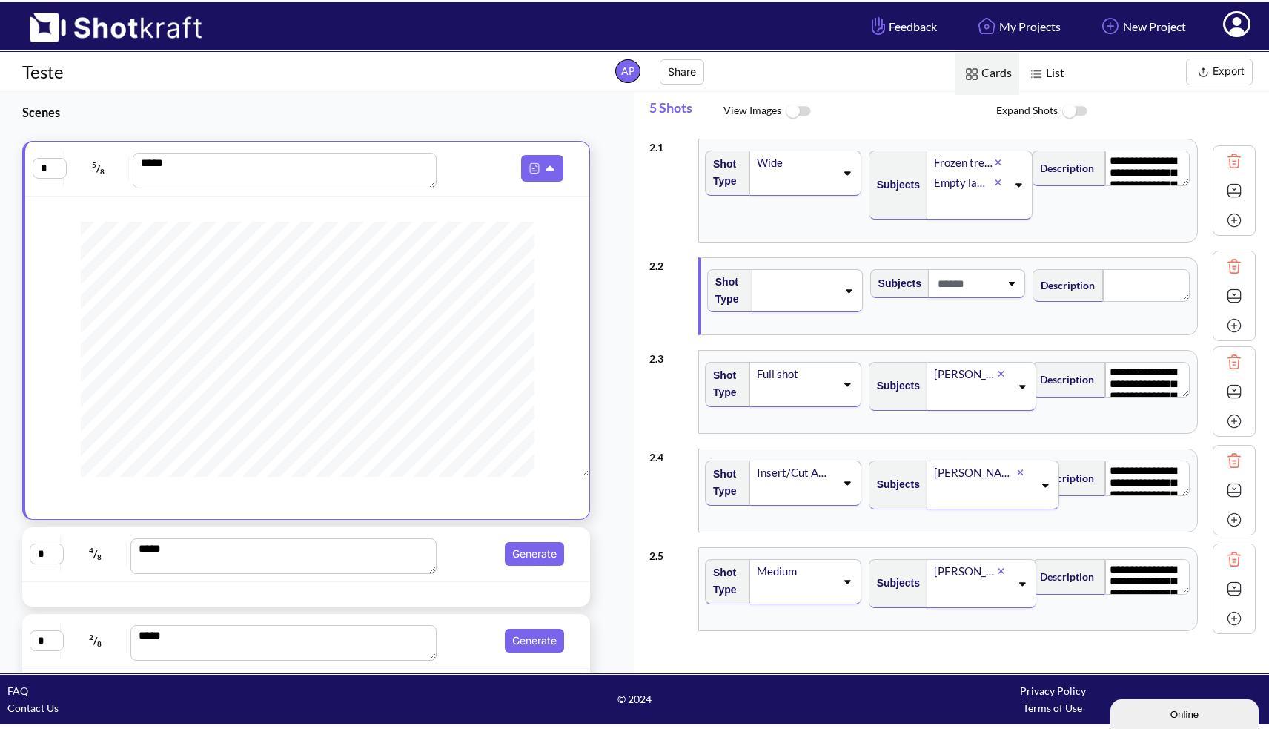
click at [1014, 187] on icon at bounding box center [1018, 184] width 20 height 10
click at [1011, 188] on icon at bounding box center [1012, 184] width 20 height 10
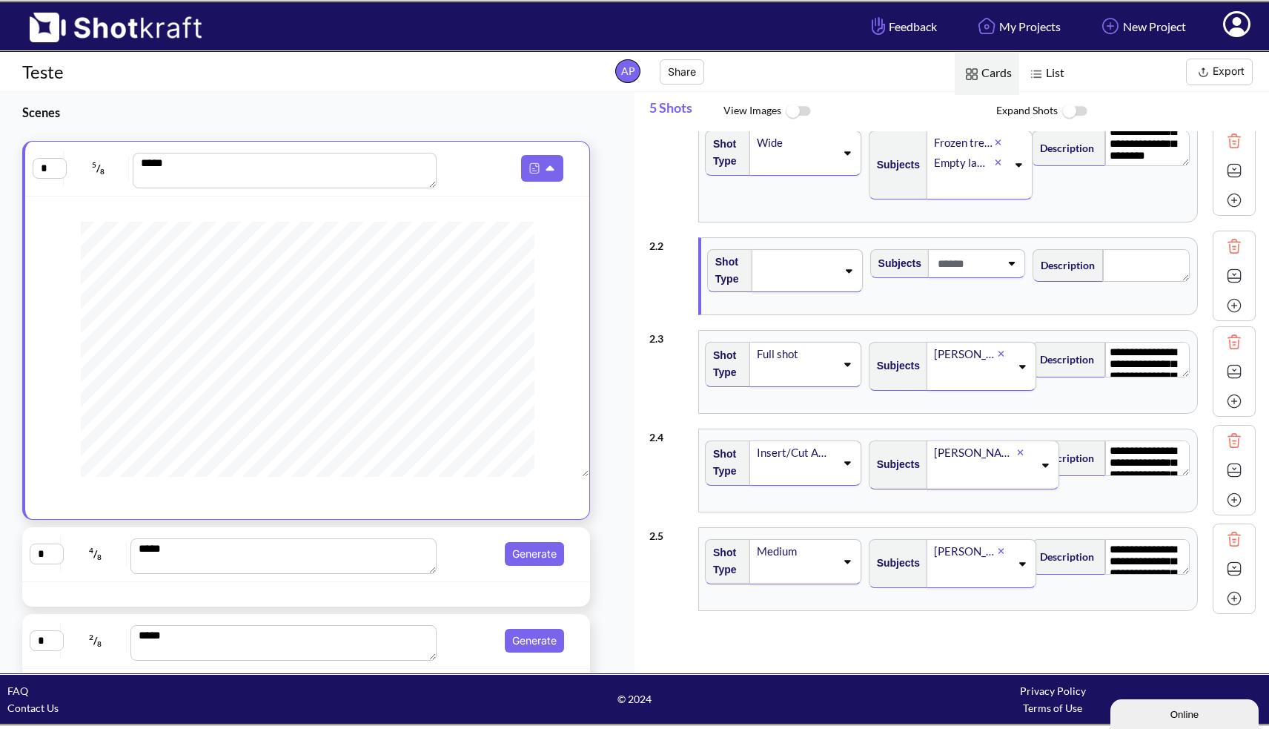
scroll to position [93, 0]
click at [1012, 370] on icon at bounding box center [1022, 366] width 20 height 10
click at [1005, 370] on icon at bounding box center [1012, 366] width 20 height 10
click at [1010, 265] on icon at bounding box center [1012, 263] width 20 height 10
click at [950, 267] on span at bounding box center [940, 263] width 124 height 24
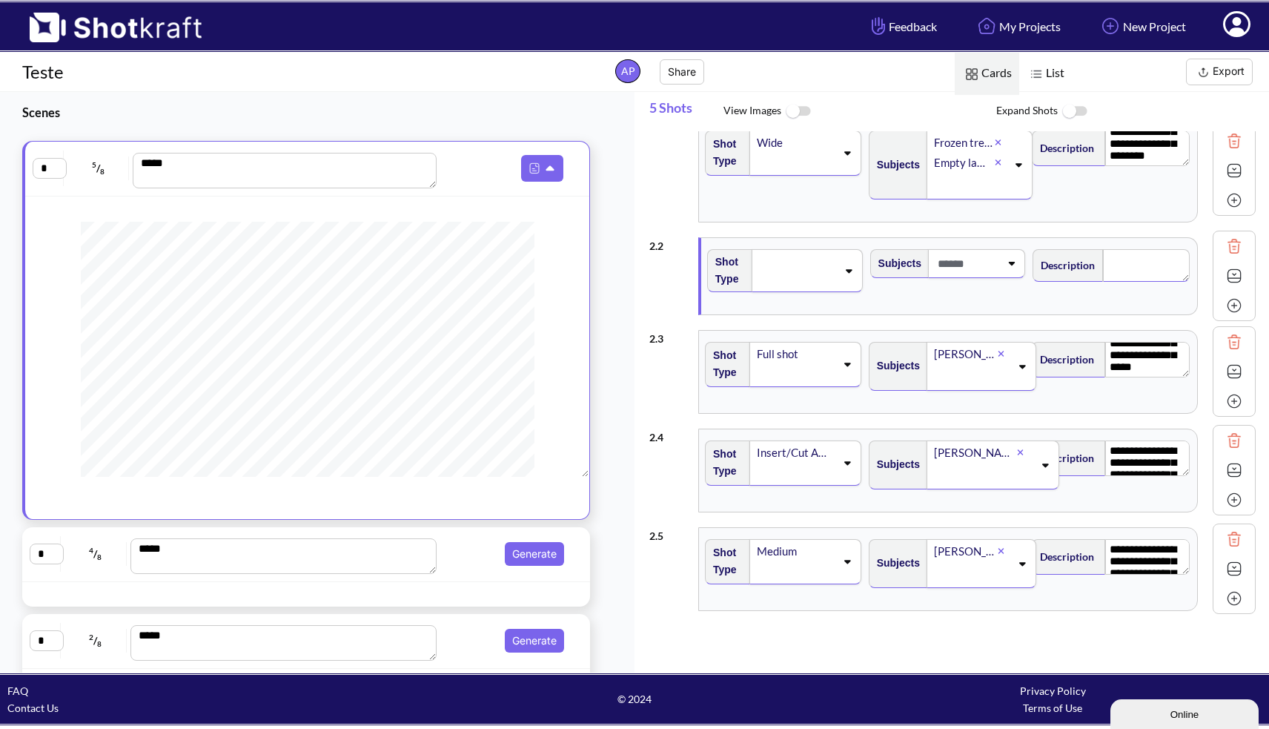
click at [1175, 268] on textarea at bounding box center [1146, 265] width 87 height 33
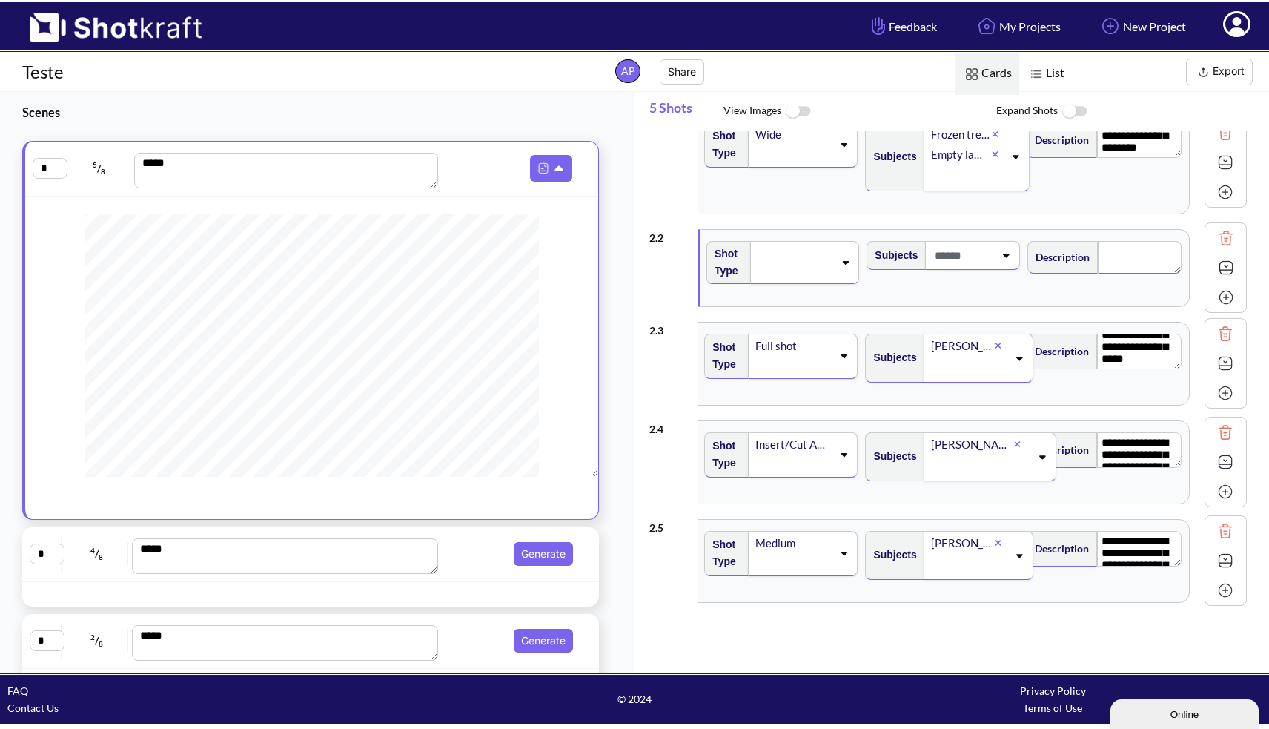
scroll to position [266, 0]
click at [532, 555] on button "Generate" at bounding box center [543, 554] width 59 height 24
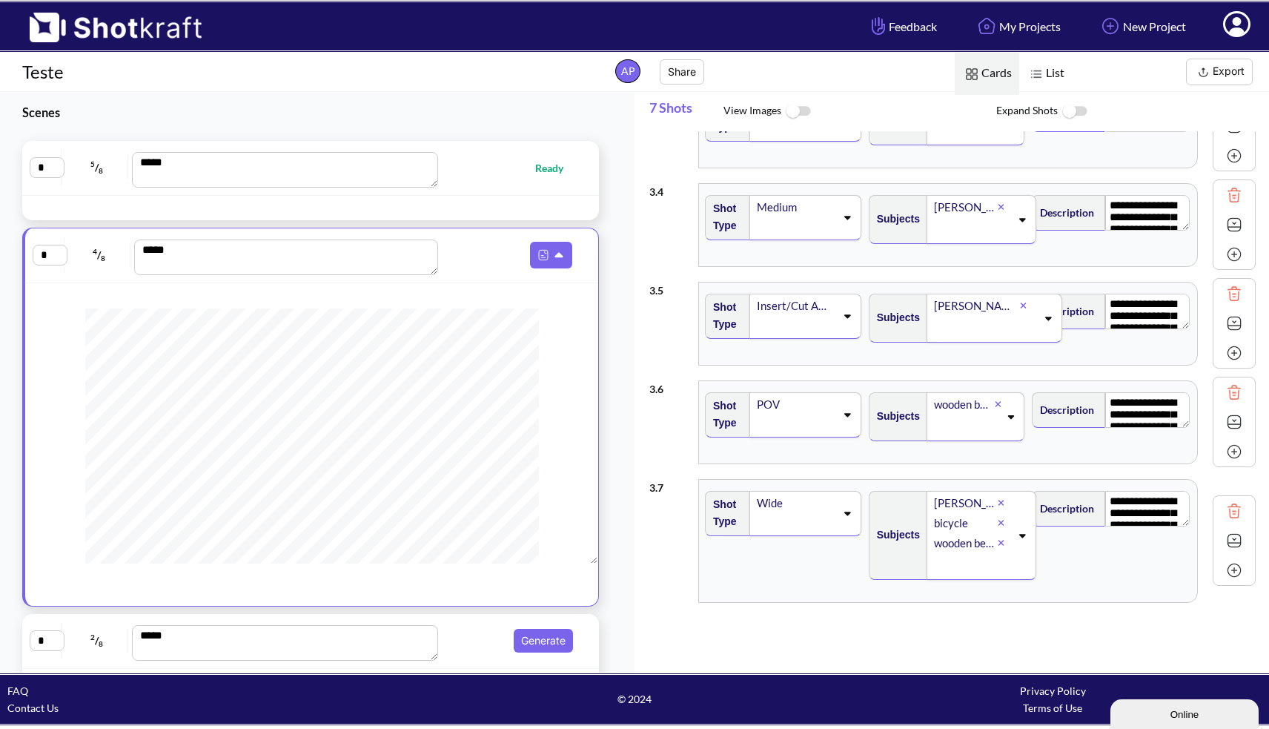
scroll to position [271, 0]
click at [1038, 321] on icon at bounding box center [1048, 318] width 20 height 10
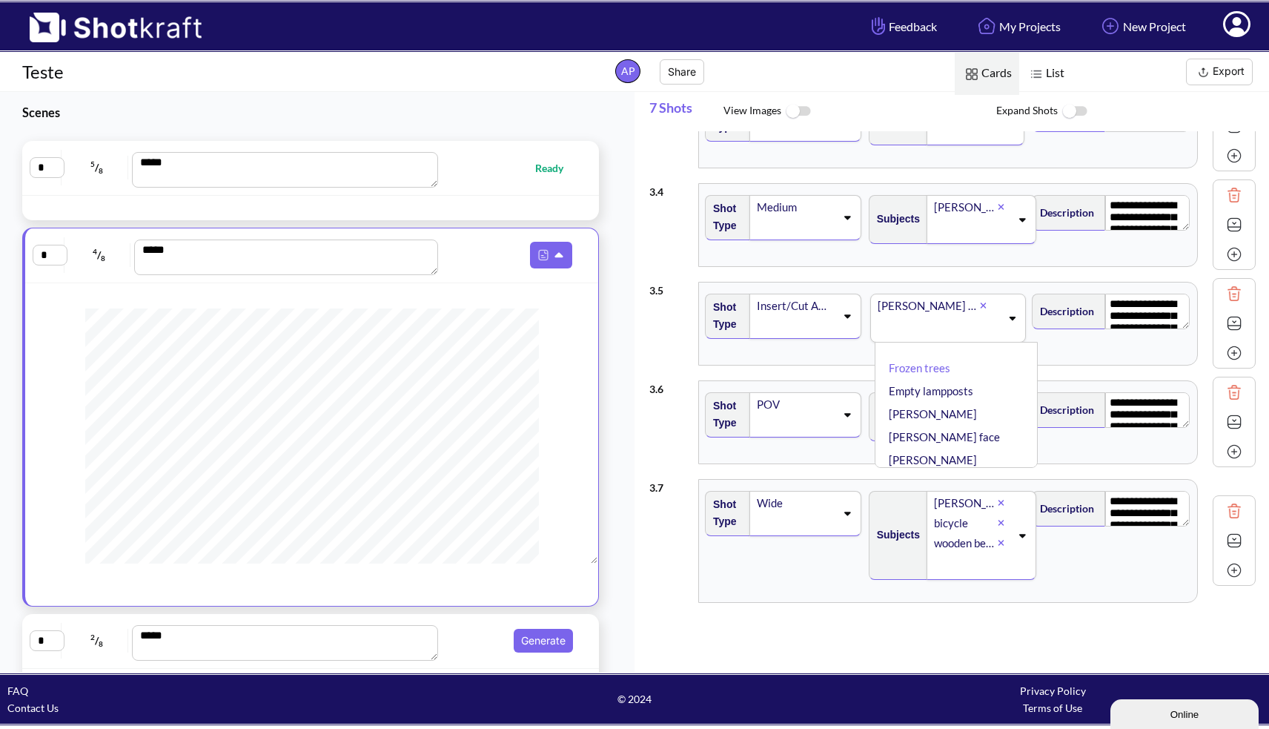
scroll to position [0, 0]
click at [1011, 320] on icon at bounding box center [1012, 318] width 20 height 10
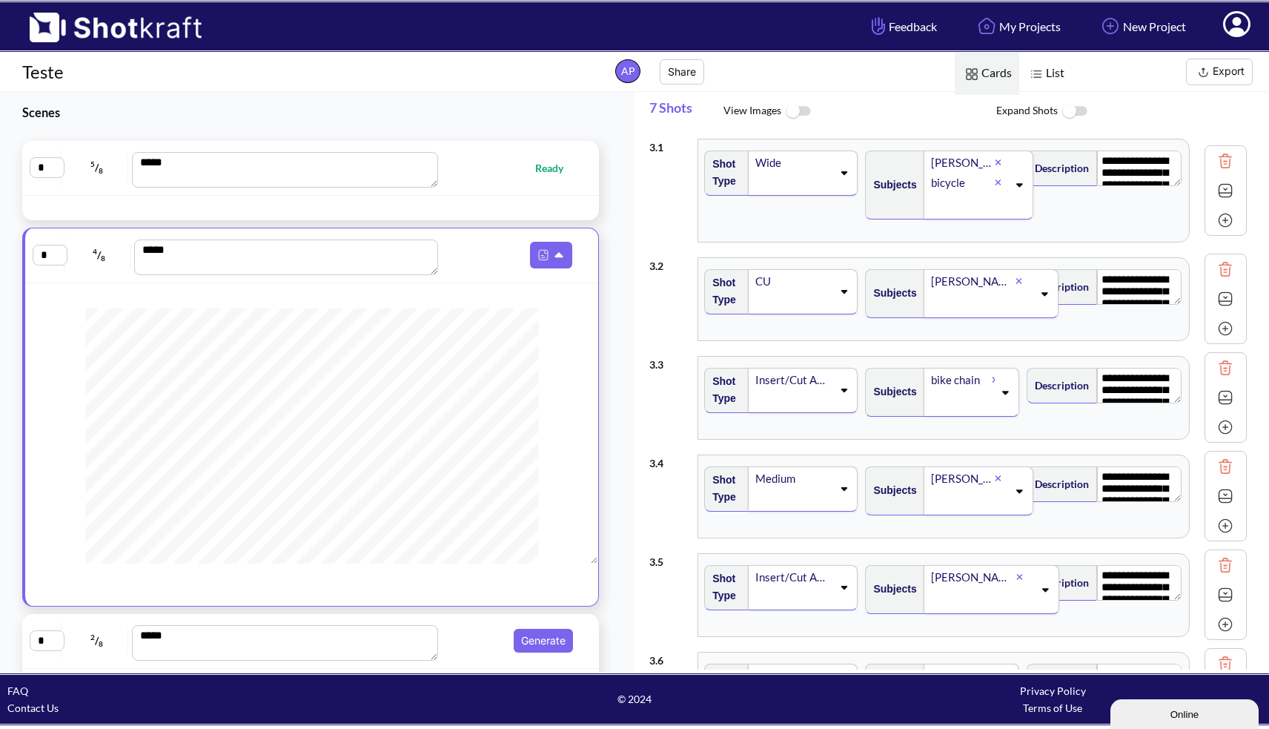
click at [804, 108] on img at bounding box center [797, 112] width 33 height 32
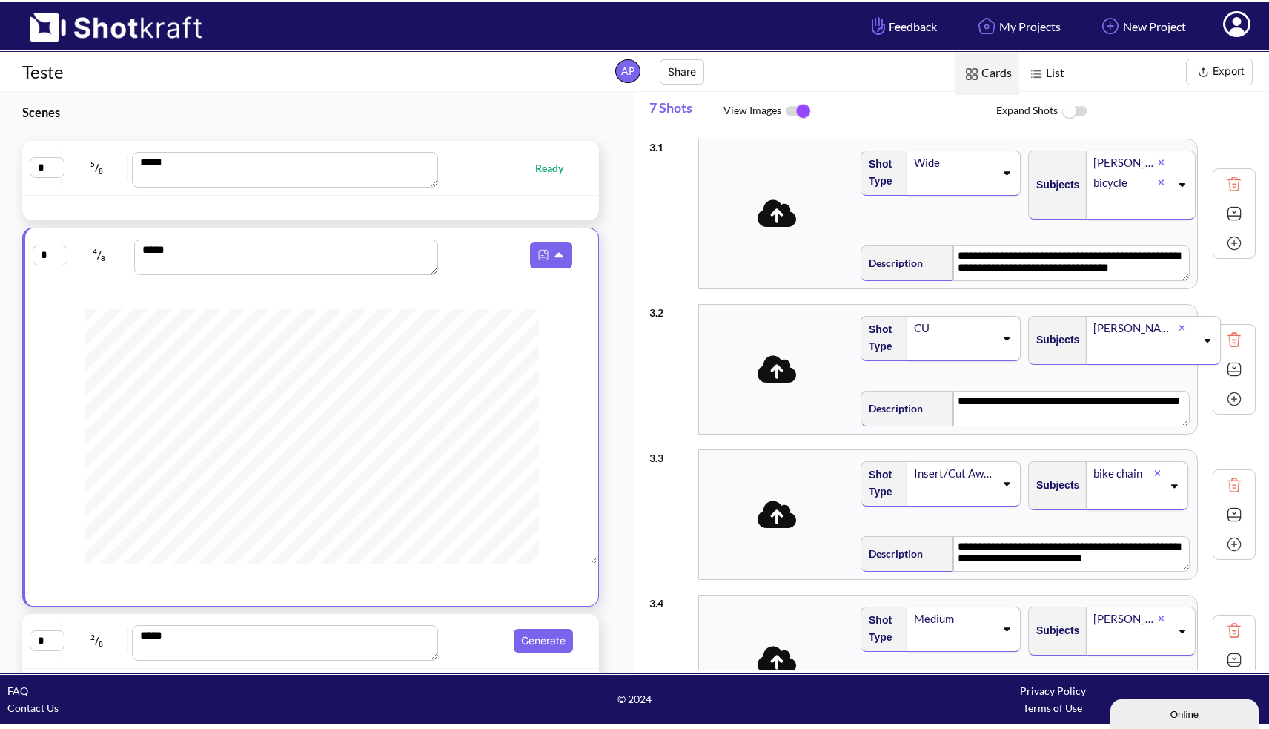
click at [776, 217] on icon at bounding box center [777, 213] width 39 height 31
